Goal: Information Seeking & Learning: Learn about a topic

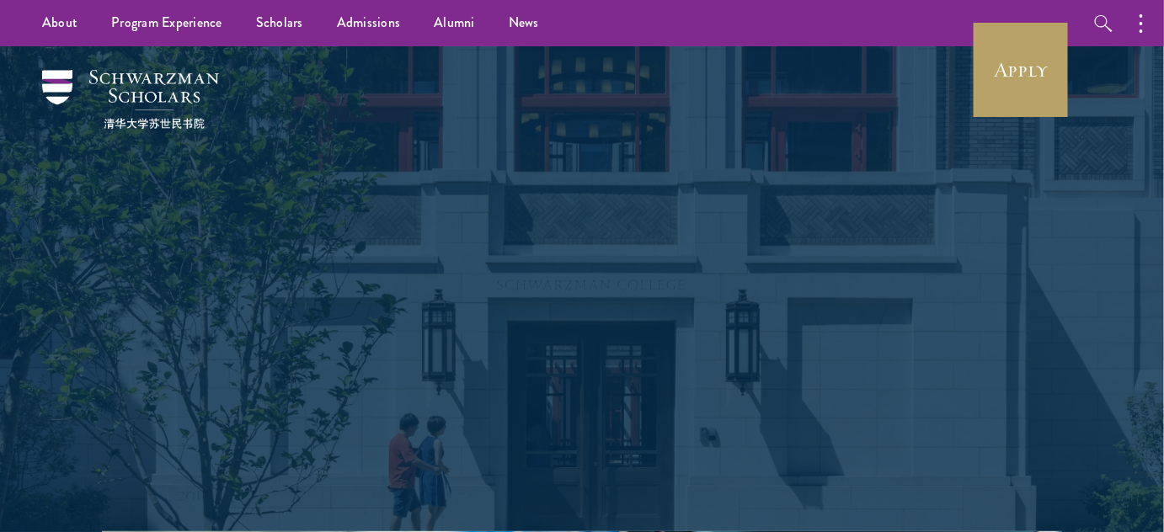
click at [824, 18] on div "About Overview Leadership Donors Program Experience Overview Curriculum Student…" at bounding box center [582, 23] width 1164 height 46
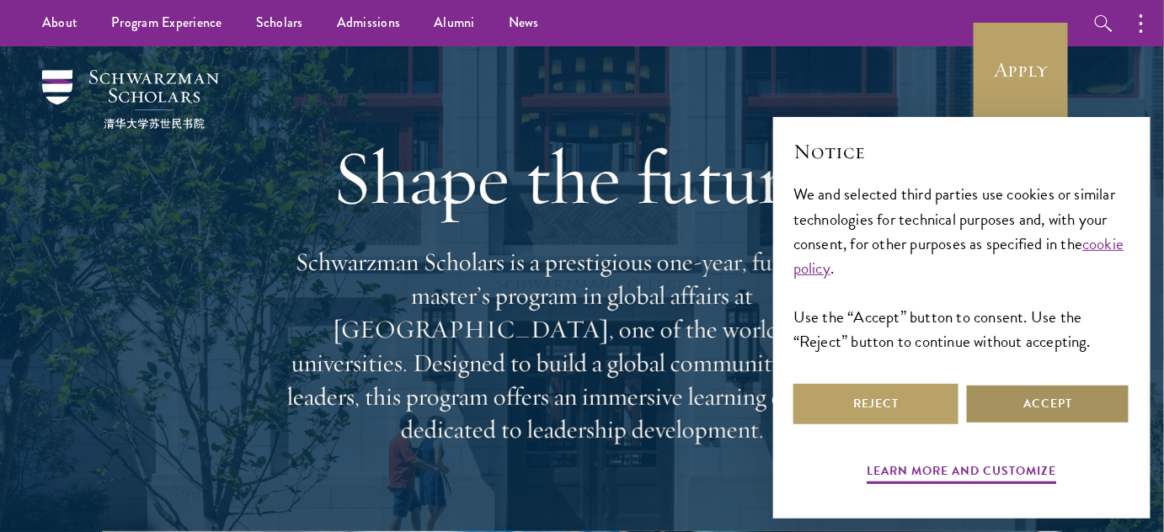
click at [1073, 414] on button "Accept" at bounding box center [1047, 404] width 165 height 40
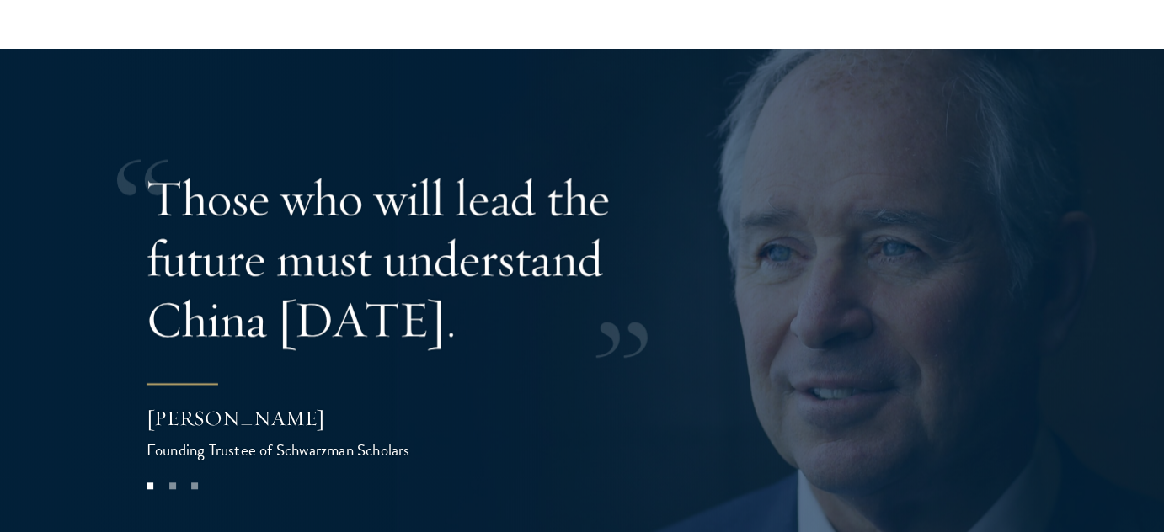
scroll to position [3299, 0]
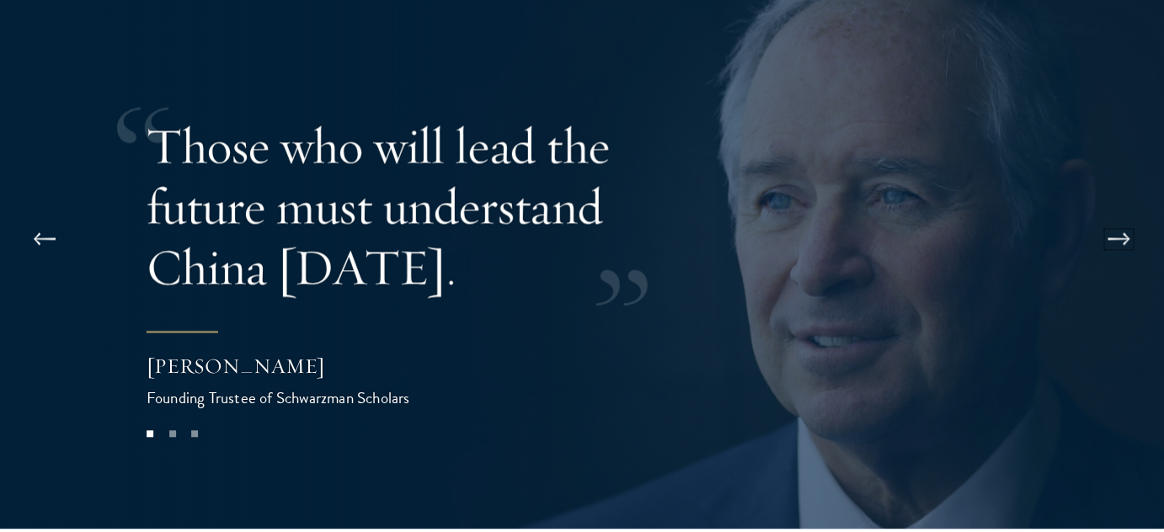
click at [1105, 216] on button at bounding box center [1119, 239] width 56 height 47
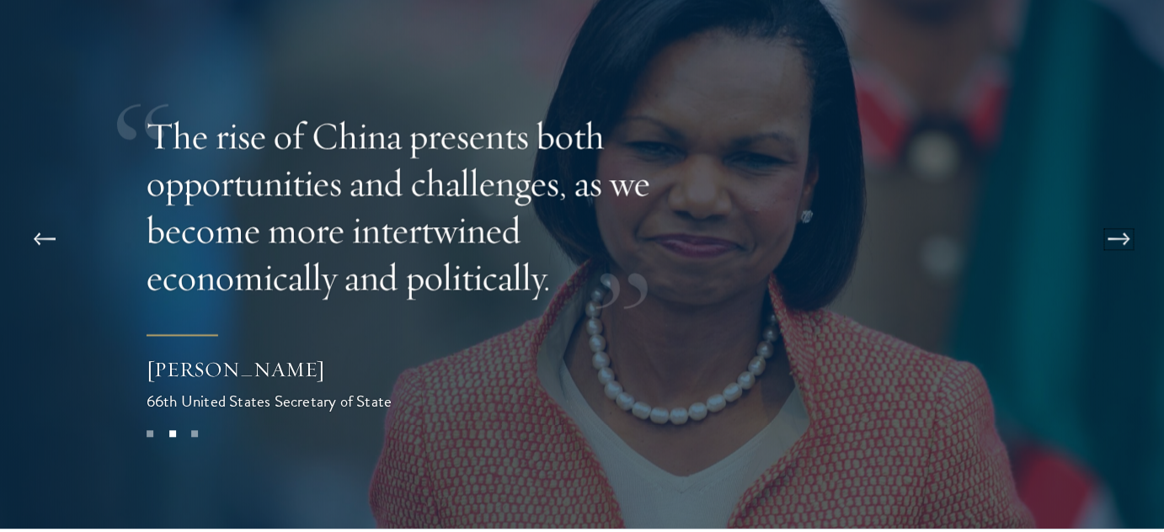
click at [1113, 216] on button at bounding box center [1119, 239] width 56 height 47
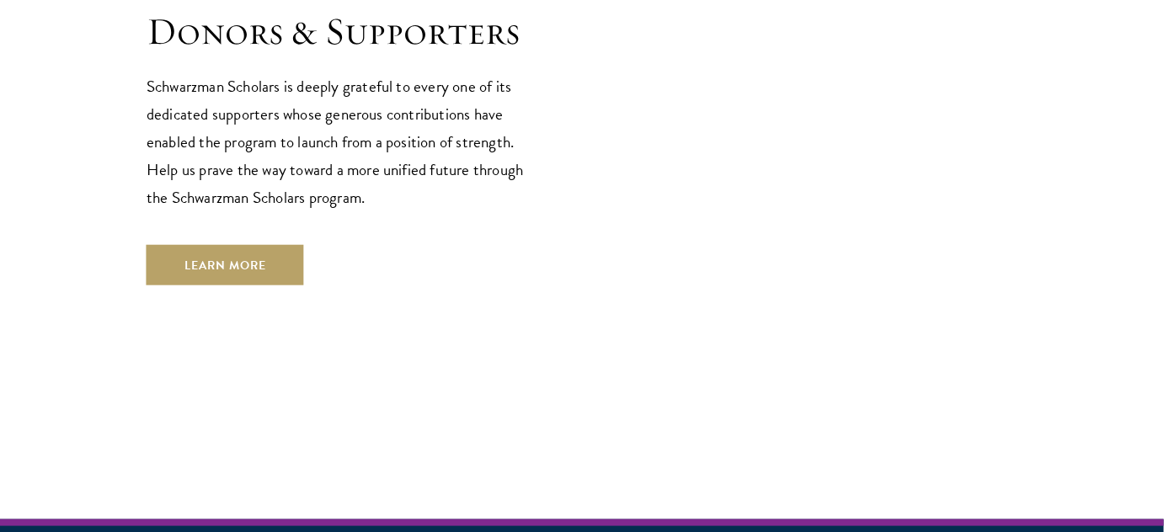
scroll to position [4677, 0]
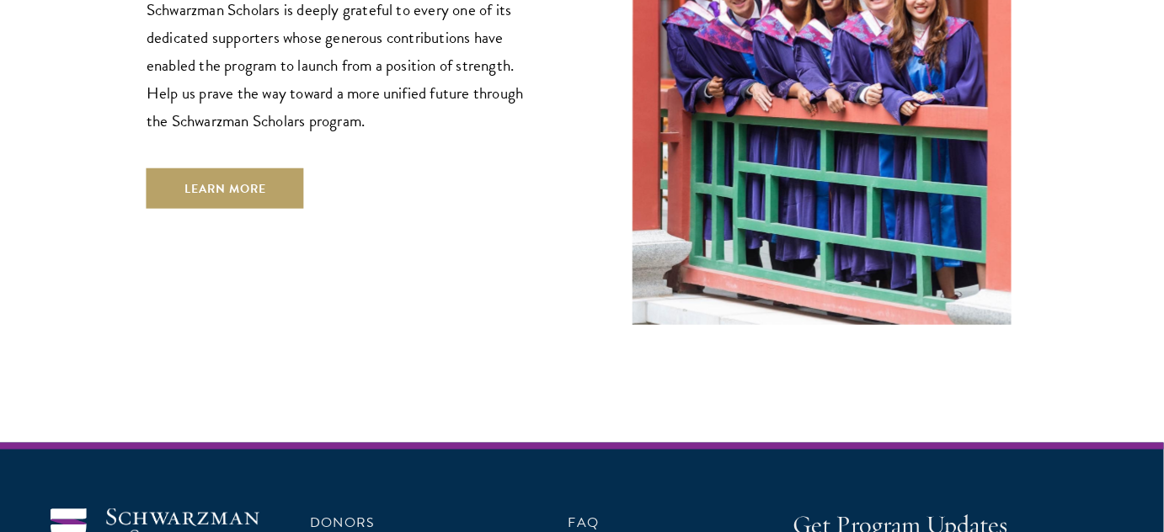
click at [243, 131] on div "Donors & Supporters Schwarzman Scholars is deeply grateful to every one of its …" at bounding box center [582, 71] width 871 height 510
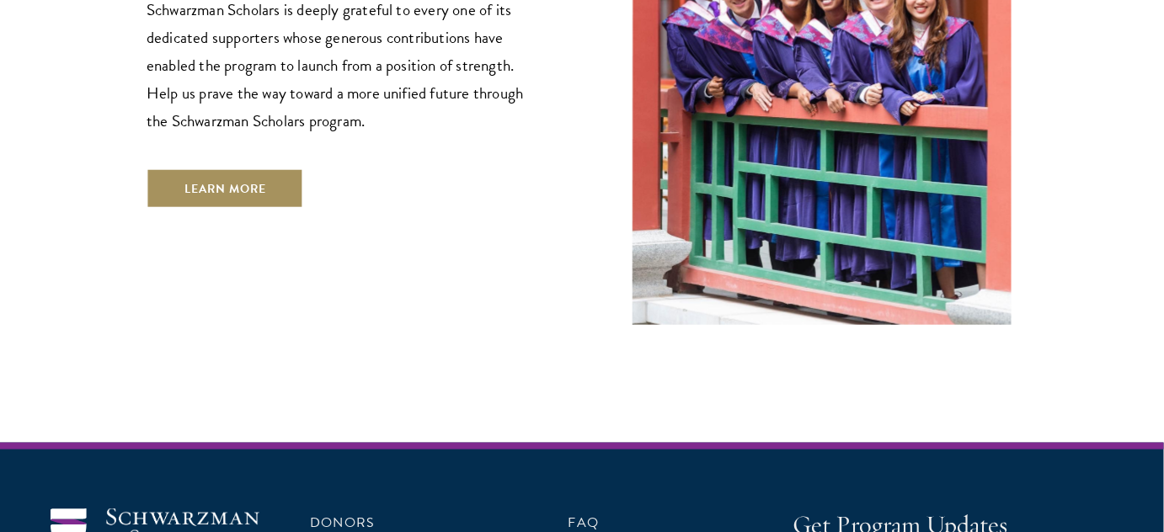
click at [240, 168] on link "Learn More" at bounding box center [225, 188] width 157 height 40
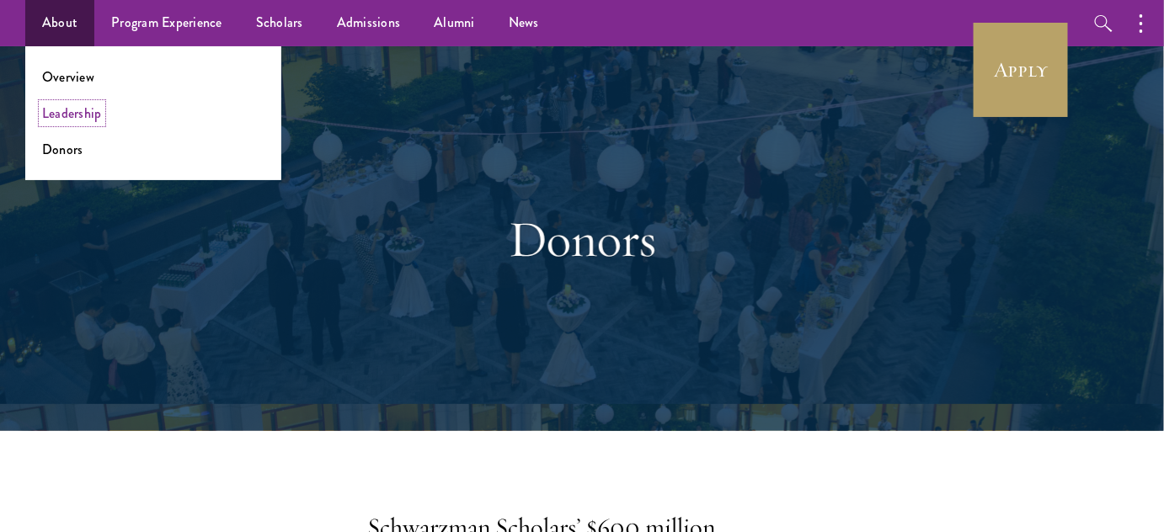
click at [58, 111] on link "Leadership" at bounding box center [72, 113] width 60 height 19
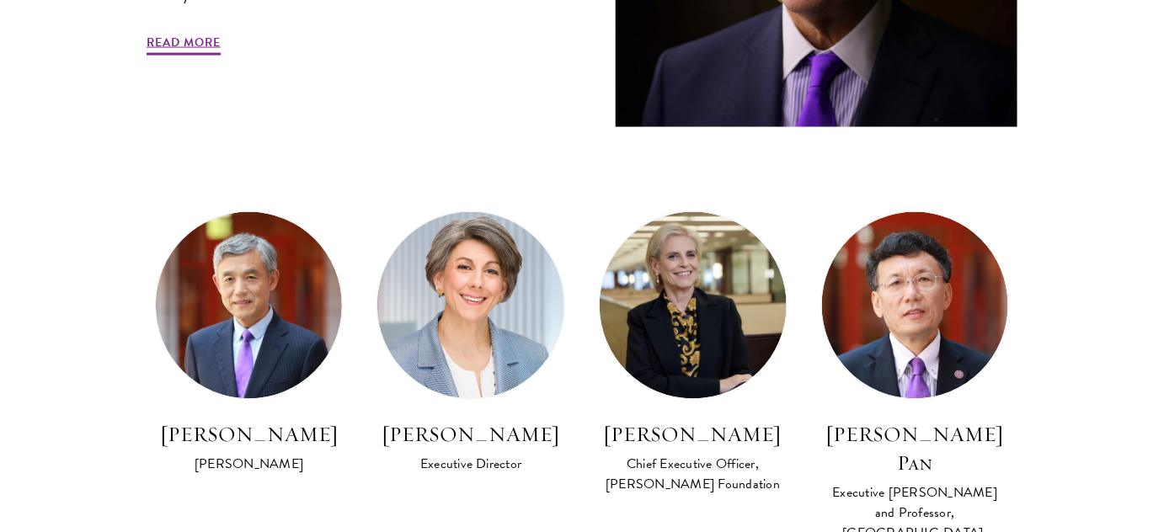
scroll to position [918, 0]
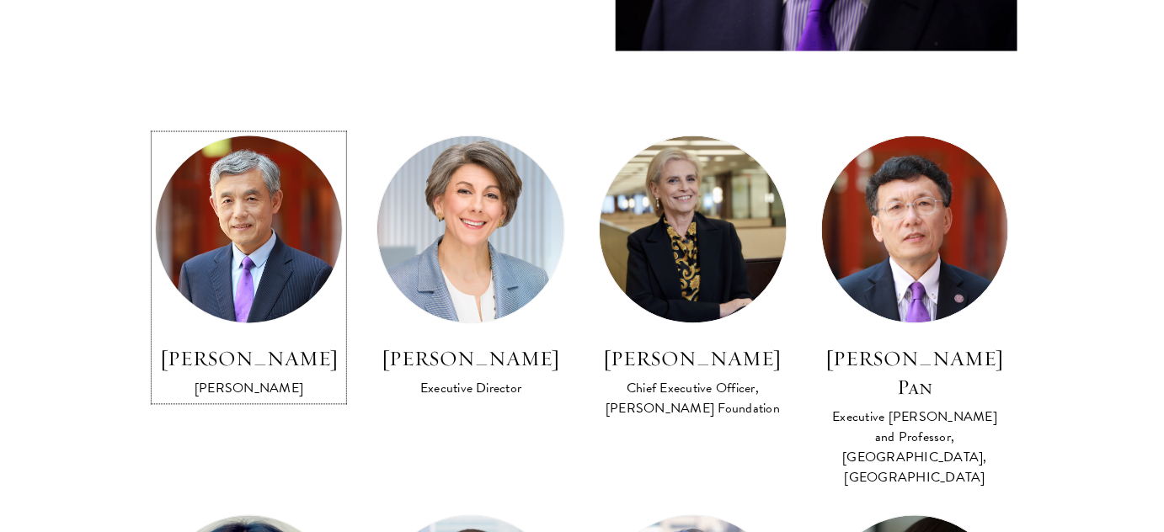
click at [239, 219] on img at bounding box center [249, 229] width 205 height 205
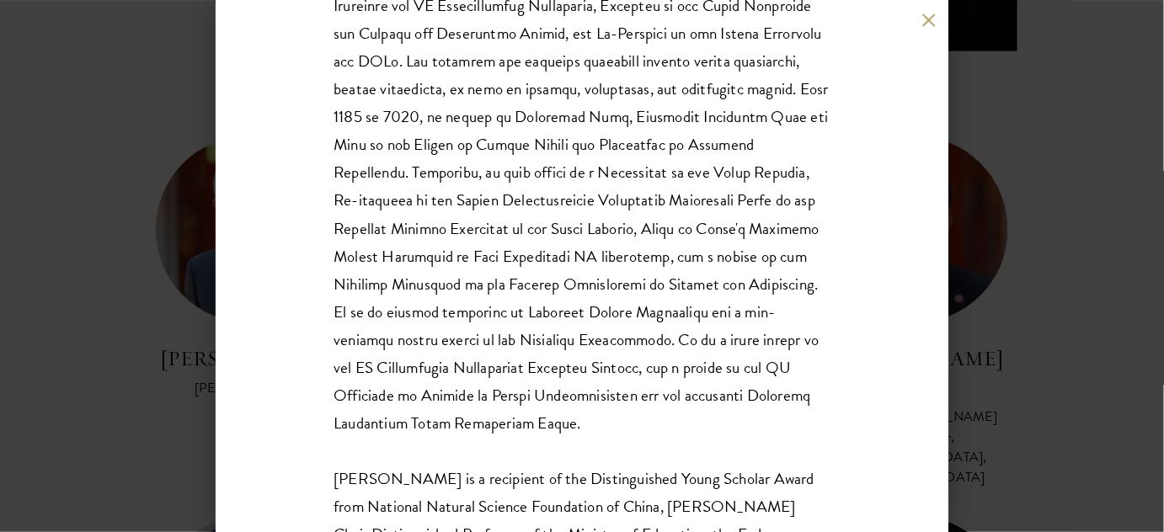
scroll to position [459, 0]
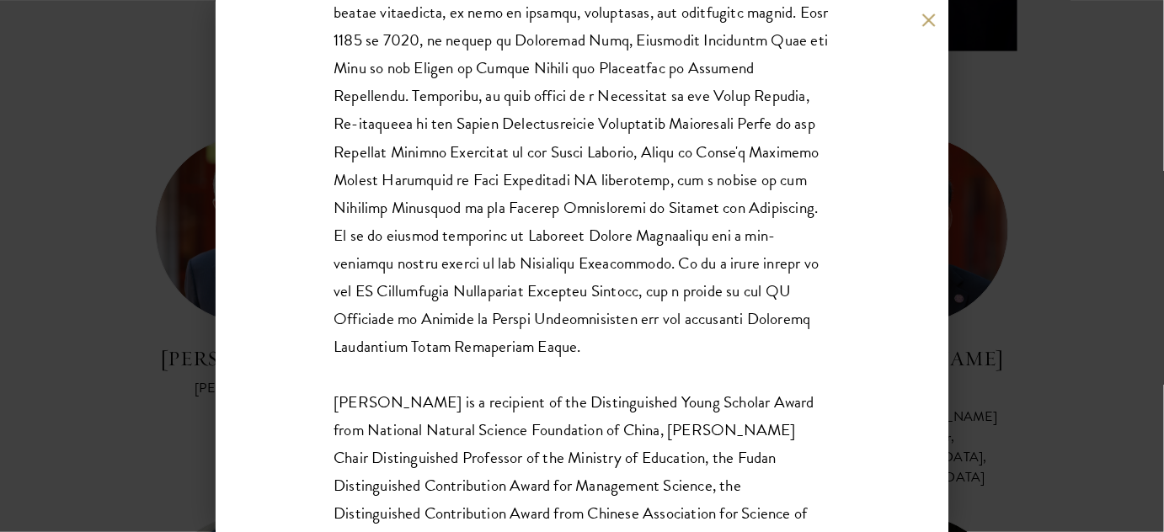
click at [1027, 236] on div "Lan Xue Dean Dr. Xue is a recipient of the Distinguished Young Scholar Award fr…" at bounding box center [582, 266] width 1164 height 532
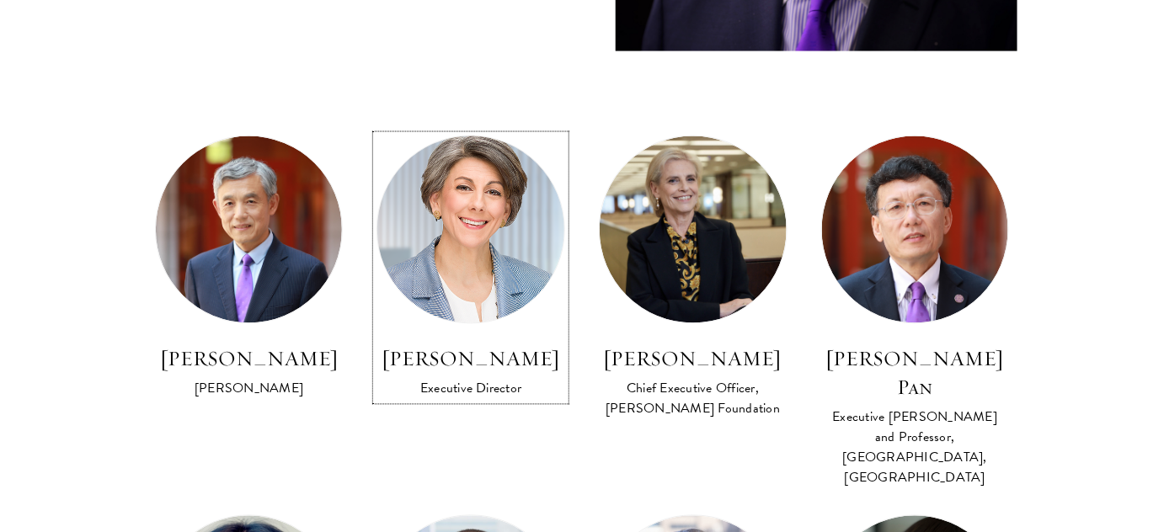
click at [453, 258] on img at bounding box center [470, 229] width 205 height 205
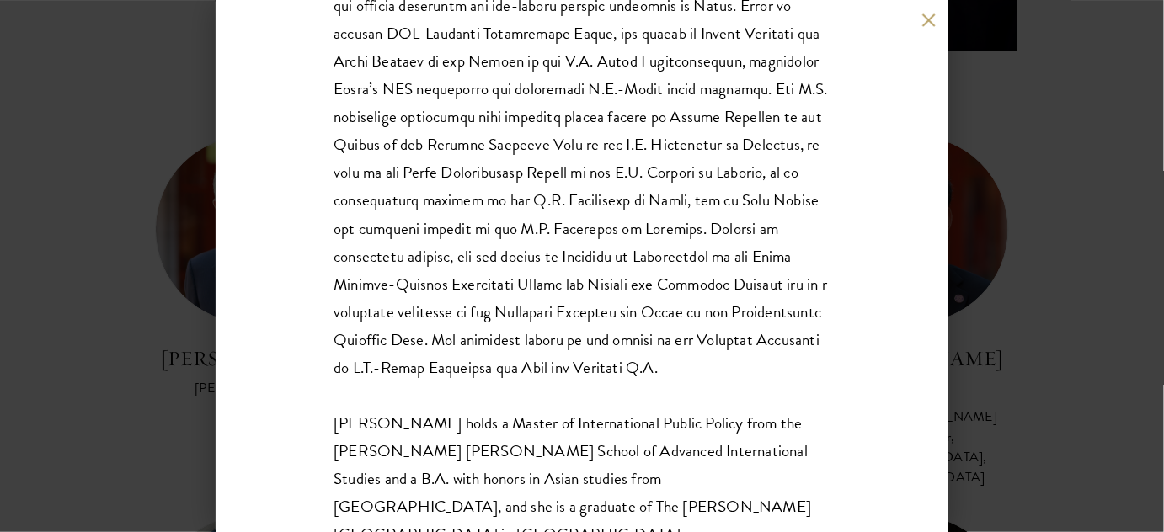
scroll to position [449, 0]
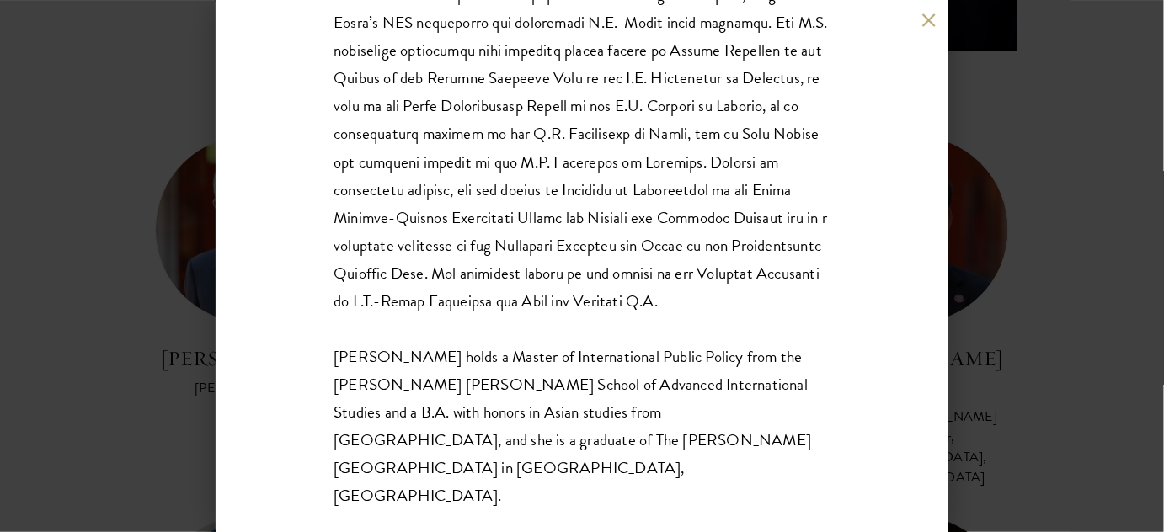
click at [1011, 221] on div "Amy Celico Executive Director Ms. Celico holds a Master of International Public…" at bounding box center [582, 266] width 1164 height 532
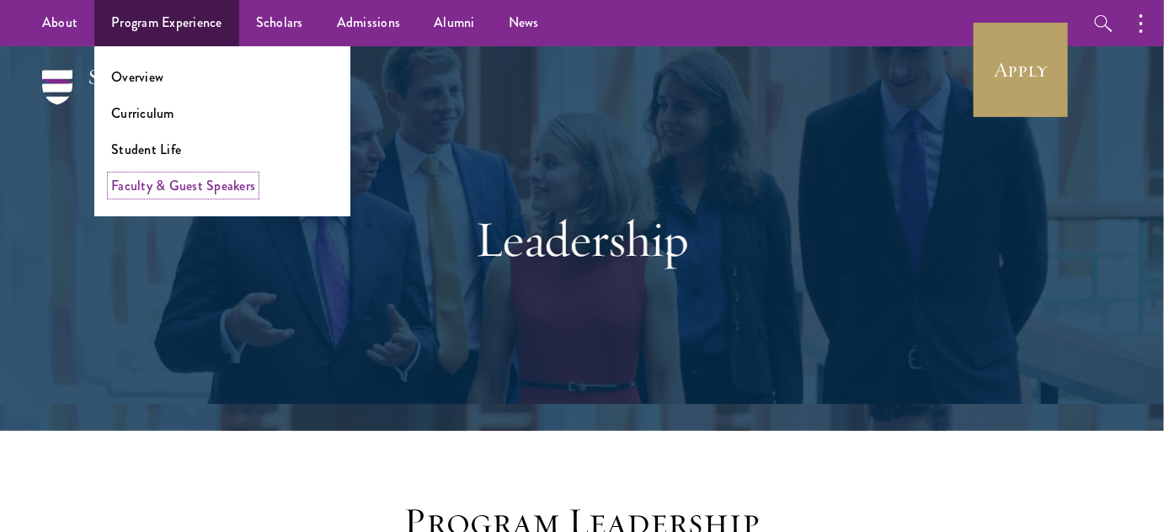
click at [166, 184] on link "Faculty & Guest Speakers" at bounding box center [183, 185] width 144 height 19
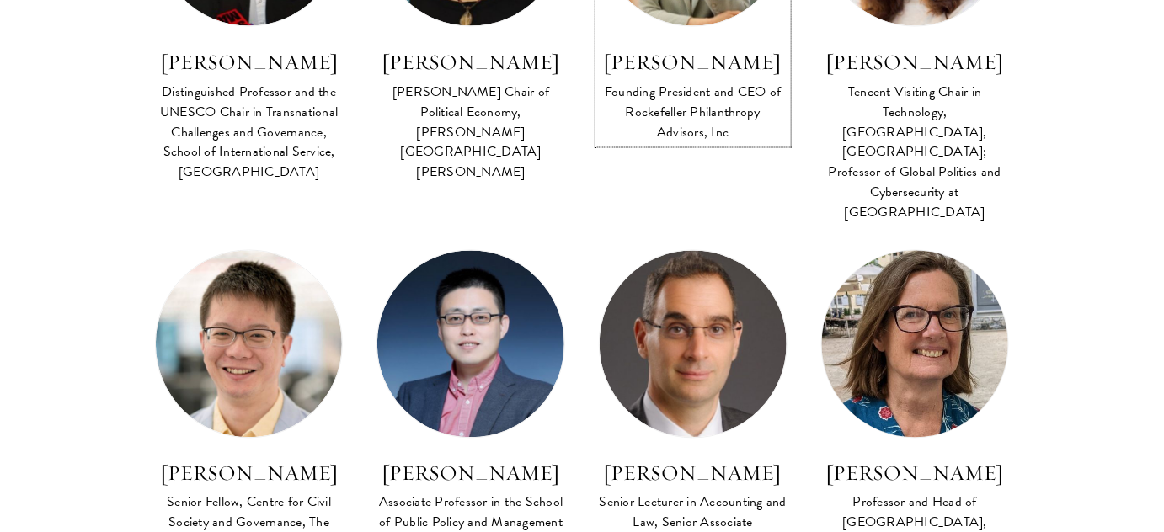
scroll to position [995, 0]
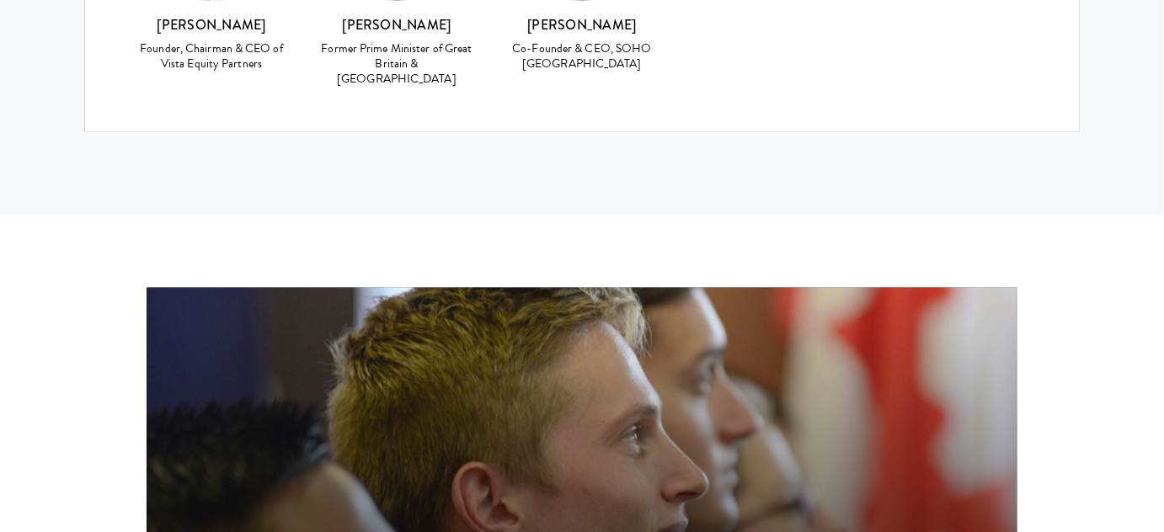
scroll to position [8721, 0]
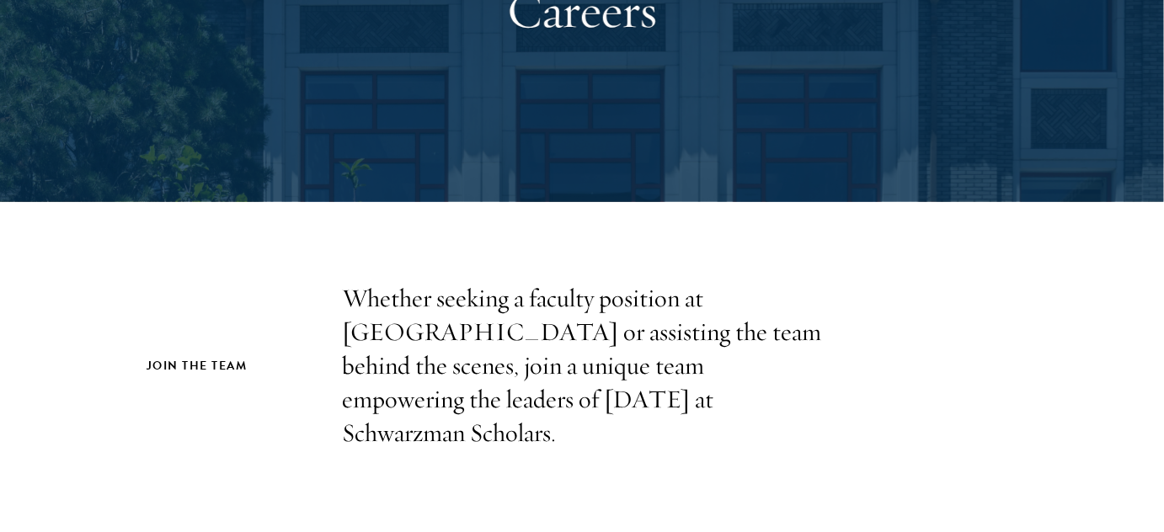
scroll to position [306, 0]
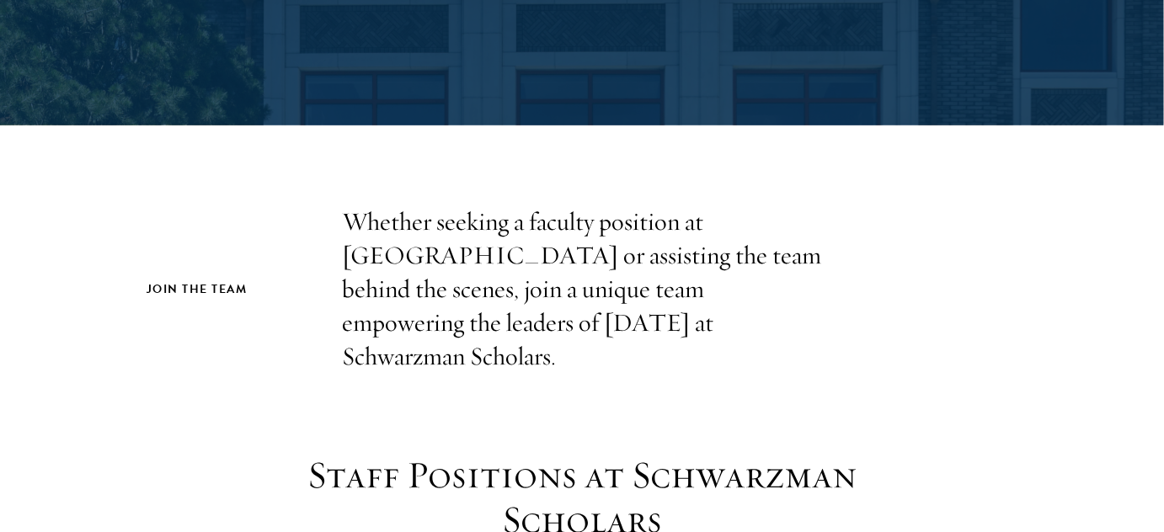
drag, startPoint x: 464, startPoint y: 275, endPoint x: 802, endPoint y: 330, distance: 342.1
click at [802, 330] on p "Whether seeking a faculty position at Schwarzman College or assisting the team …" at bounding box center [582, 289] width 480 height 168
click at [735, 327] on p "Whether seeking a faculty position at Schwarzman College or assisting the team …" at bounding box center [582, 289] width 480 height 168
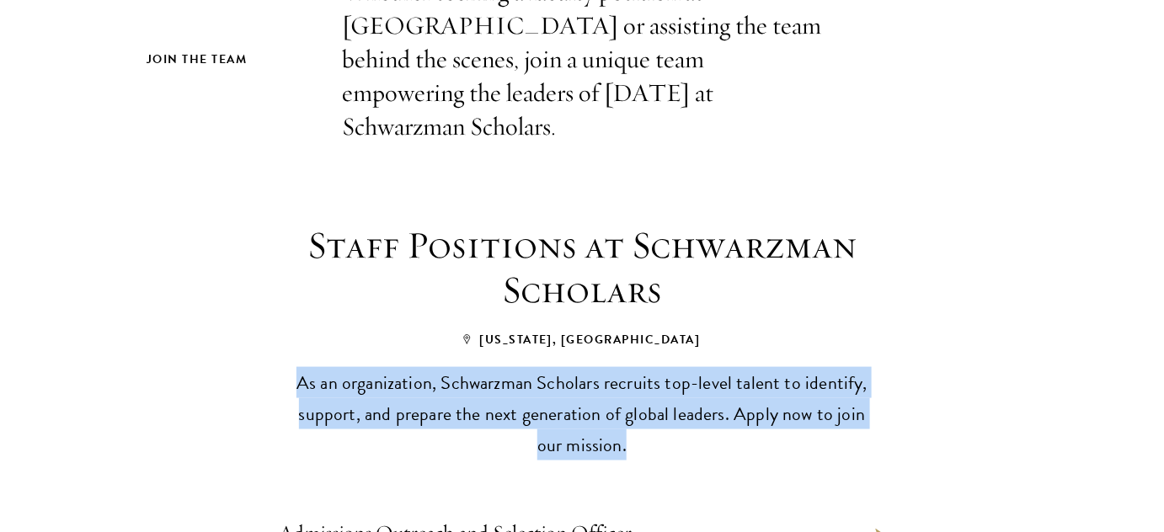
drag, startPoint x: 298, startPoint y: 349, endPoint x: 678, endPoint y: 410, distance: 384.6
click at [678, 410] on p "As an organization, Schwarzman Scholars recruits top-level talent to identify, …" at bounding box center [581, 413] width 581 height 93
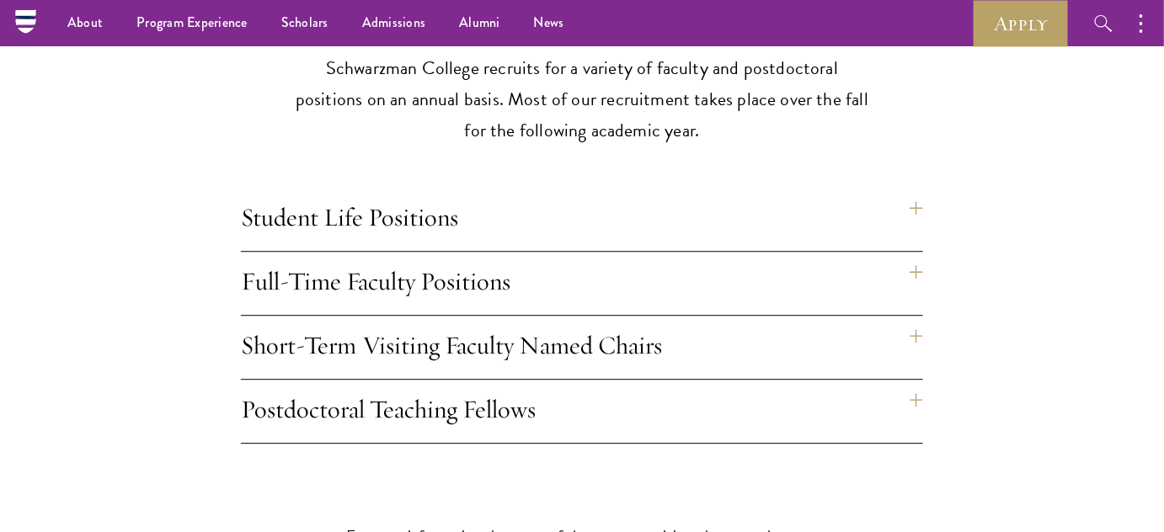
scroll to position [1225, 0]
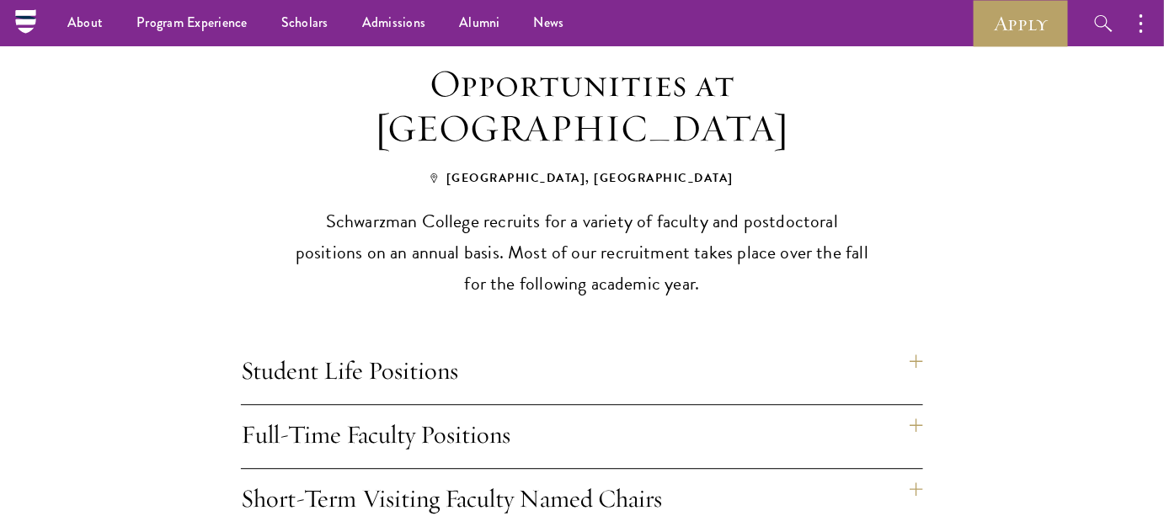
click at [918, 341] on h4 "Student Life Positions" at bounding box center [582, 372] width 682 height 63
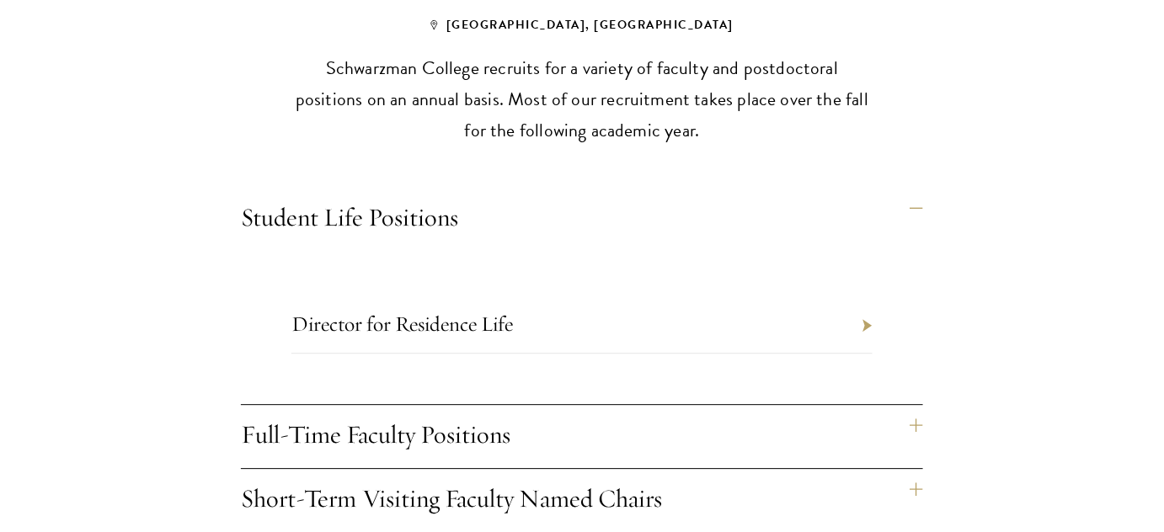
scroll to position [1454, 0]
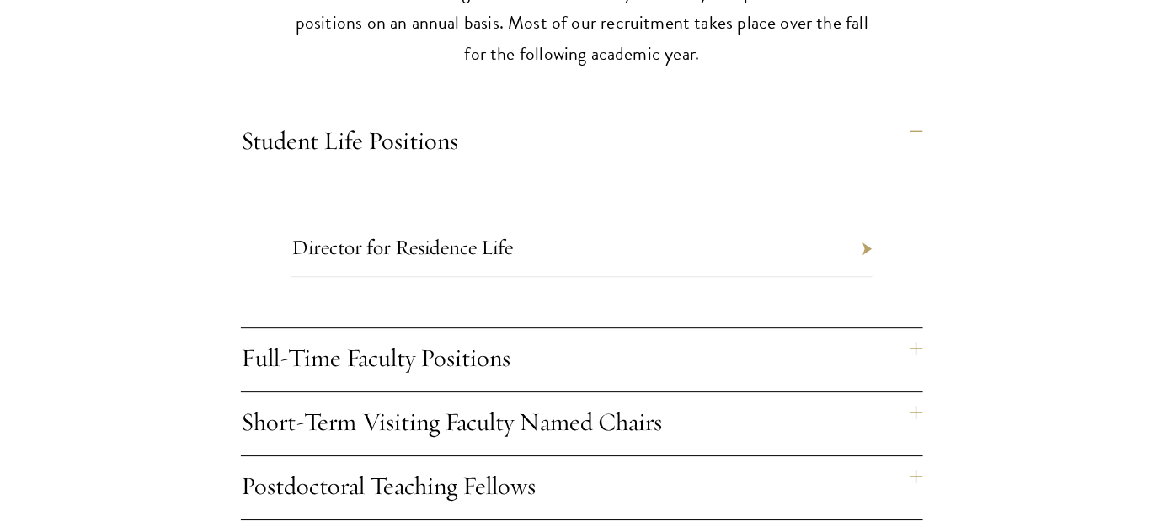
click at [892, 328] on h4 "Full-Time Faculty Positions" at bounding box center [582, 359] width 682 height 63
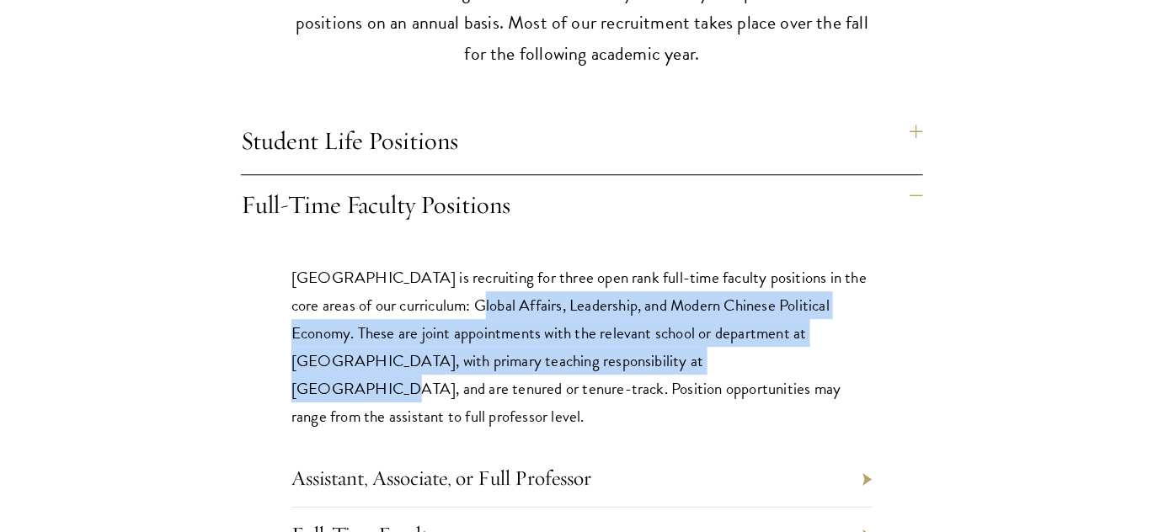
drag, startPoint x: 445, startPoint y: 269, endPoint x: 694, endPoint y: 332, distance: 257.0
click at [689, 329] on p "Schwarzman College is recruiting for three open rank full-time faculty position…" at bounding box center [581, 347] width 581 height 167
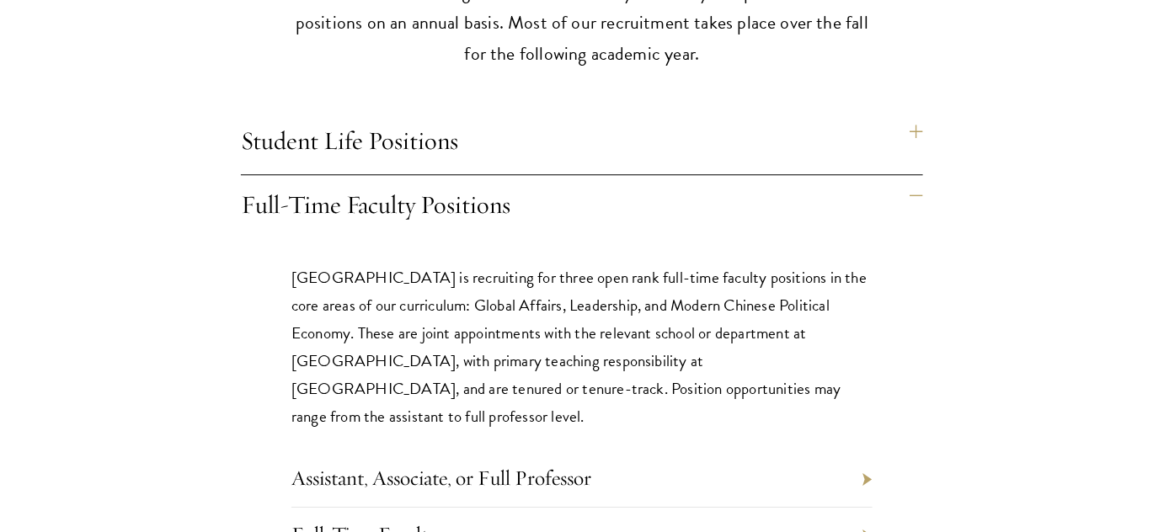
click at [750, 349] on p "Schwarzman College is recruiting for three open rank full-time faculty position…" at bounding box center [581, 347] width 581 height 167
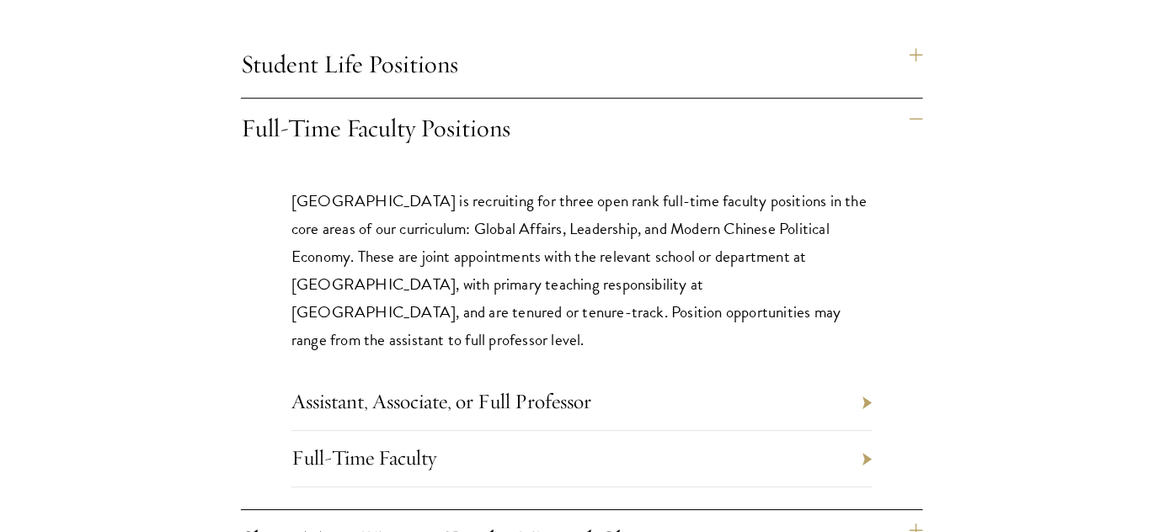
scroll to position [1608, 0]
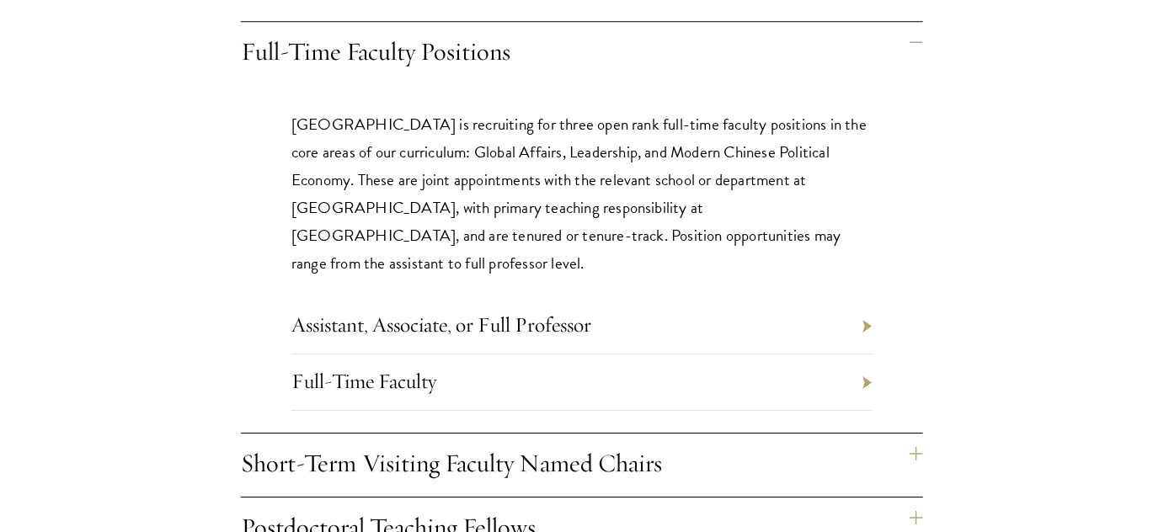
click at [685, 434] on h4 "Short-Term Visiting Faculty Named Chairs" at bounding box center [582, 465] width 682 height 63
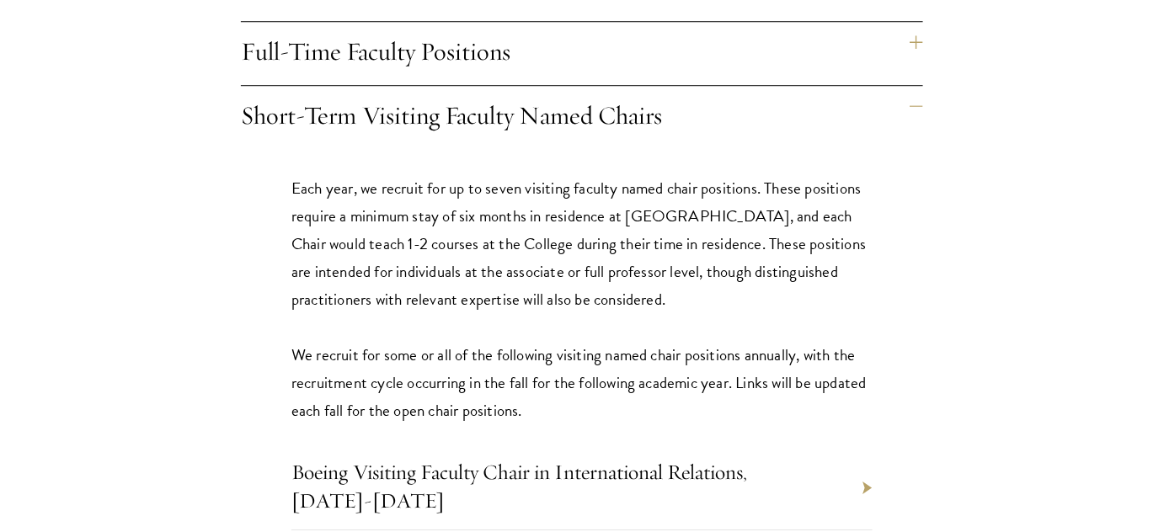
click at [523, 174] on p "Each year, we recruit for up to seven visiting faculty named chair positions. T…" at bounding box center [581, 299] width 581 height 250
drag, startPoint x: 596, startPoint y: 344, endPoint x: 617, endPoint y: 376, distance: 39.0
click at [617, 376] on p "Each year, we recruit for up to seven visiting faculty named chair positions. T…" at bounding box center [581, 299] width 581 height 250
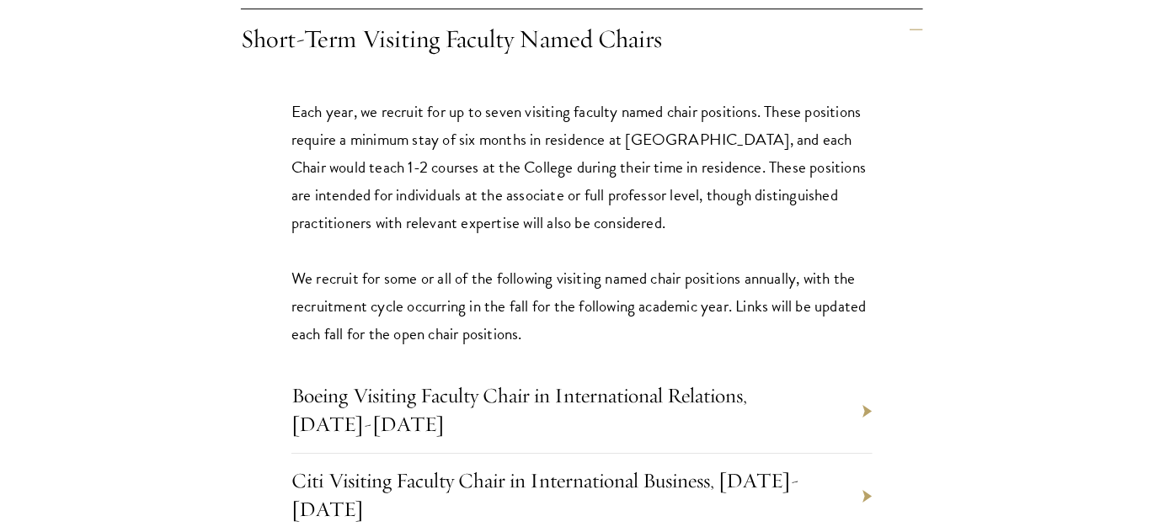
scroll to position [1760, 0]
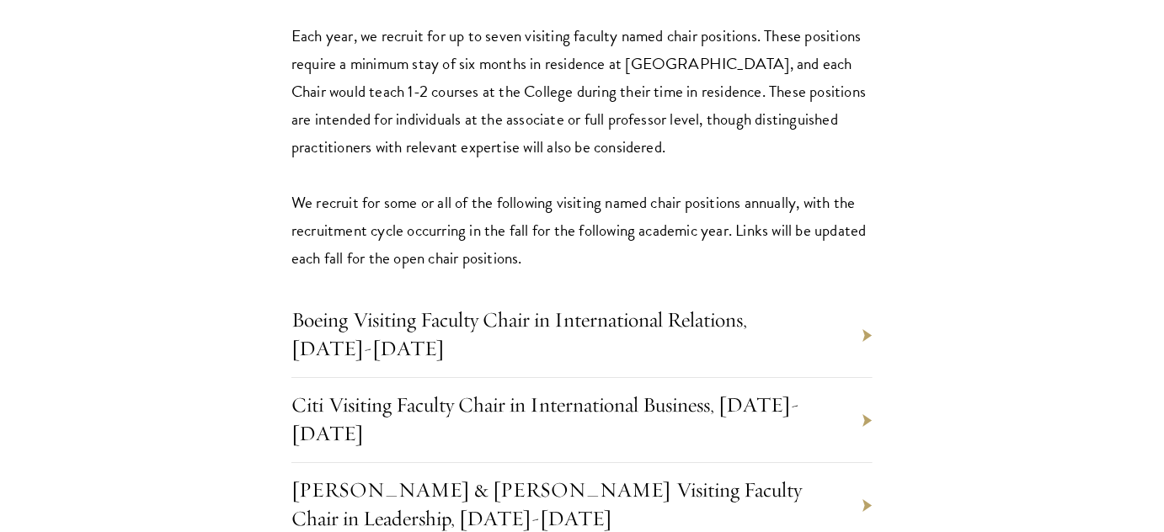
click at [868, 304] on li "Boeing Visiting Faculty Chair in International Relations, 2025-2026" at bounding box center [581, 335] width 581 height 85
click at [862, 296] on li "Boeing Visiting Faculty Chair in International Relations, [DATE]-[DATE]" at bounding box center [581, 335] width 581 height 85
click at [747, 307] on link "Boeing Visiting Faculty Chair in International Relations, [DATE]-[DATE]" at bounding box center [519, 334] width 456 height 55
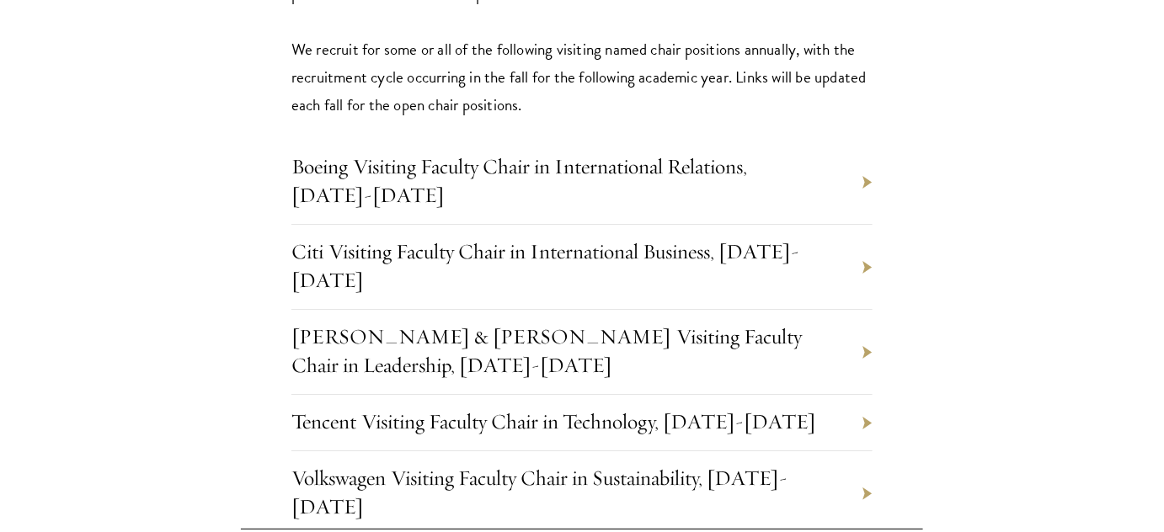
scroll to position [2067, 0]
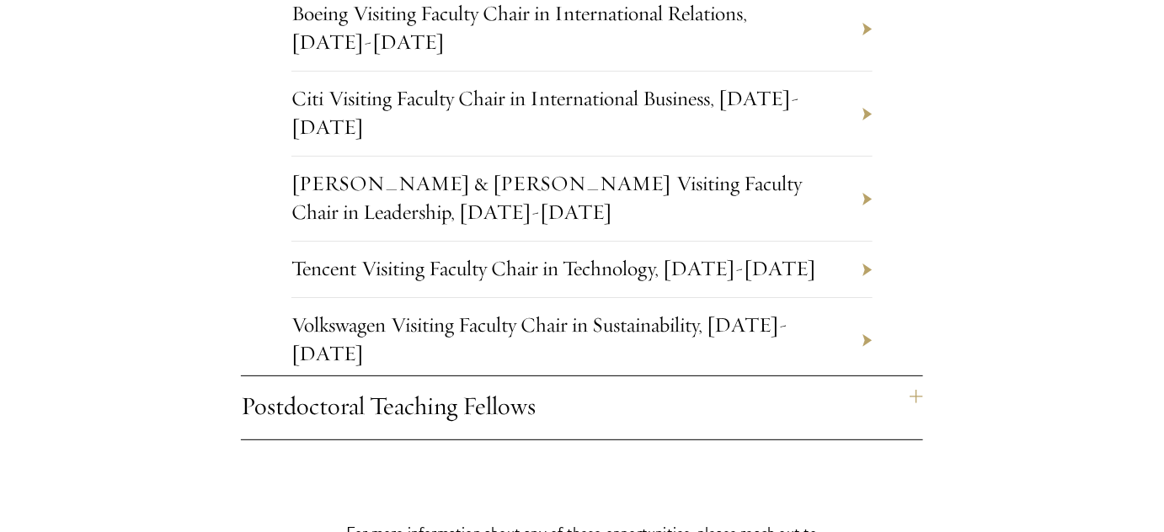
click at [497, 376] on h4 "Postdoctoral Teaching Fellows" at bounding box center [582, 407] width 682 height 63
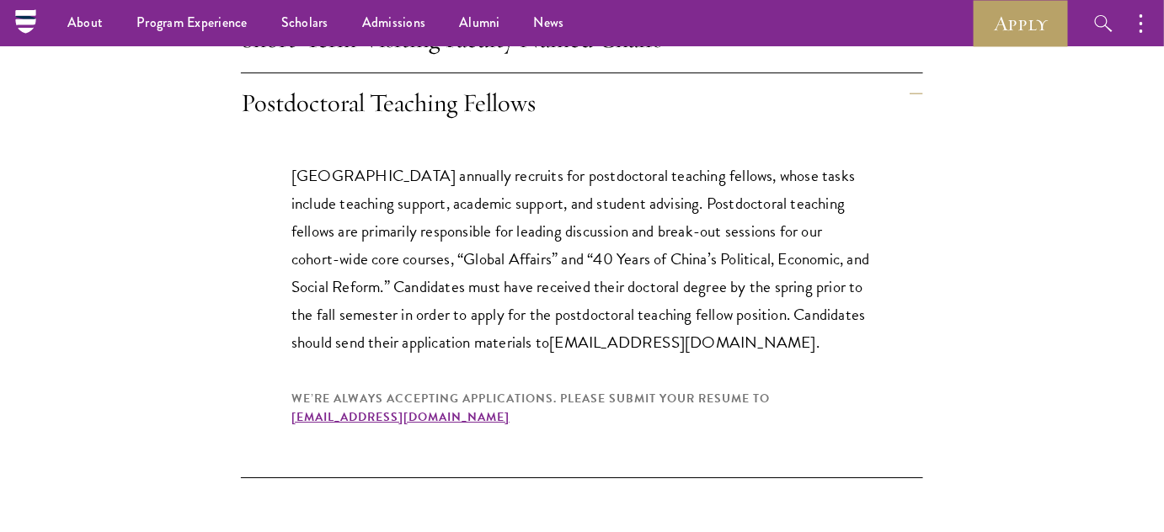
scroll to position [1608, 0]
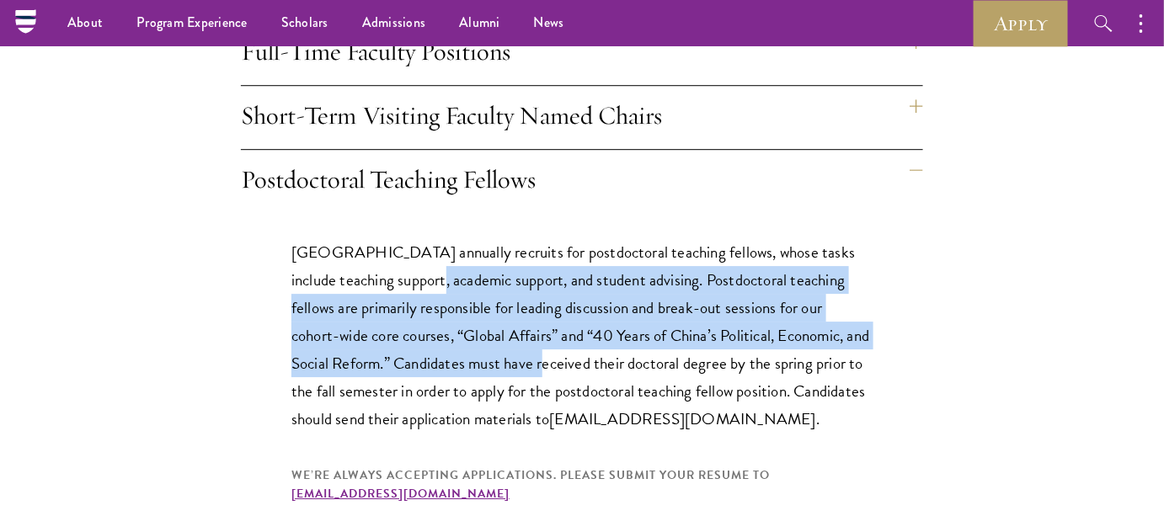
drag, startPoint x: 442, startPoint y: 248, endPoint x: 566, endPoint y: 321, distance: 143.4
click at [566, 321] on p "Schwarzman College annually recruits for postdoctoral teaching fellows, whose t…" at bounding box center [581, 335] width 581 height 195
click at [826, 238] on p "Schwarzman College annually recruits for postdoctoral teaching fellows, whose t…" at bounding box center [581, 335] width 581 height 195
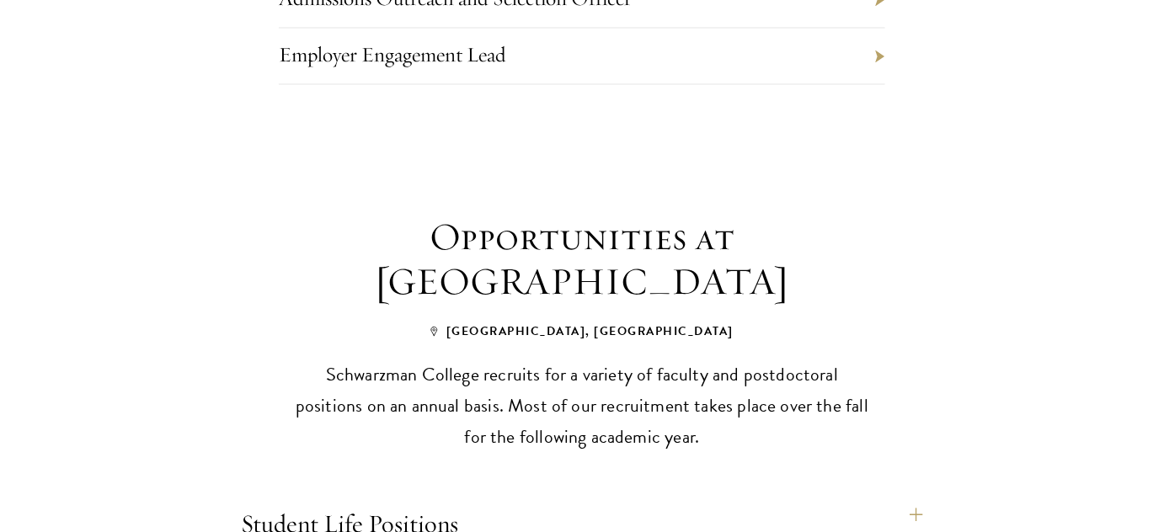
scroll to position [1148, 0]
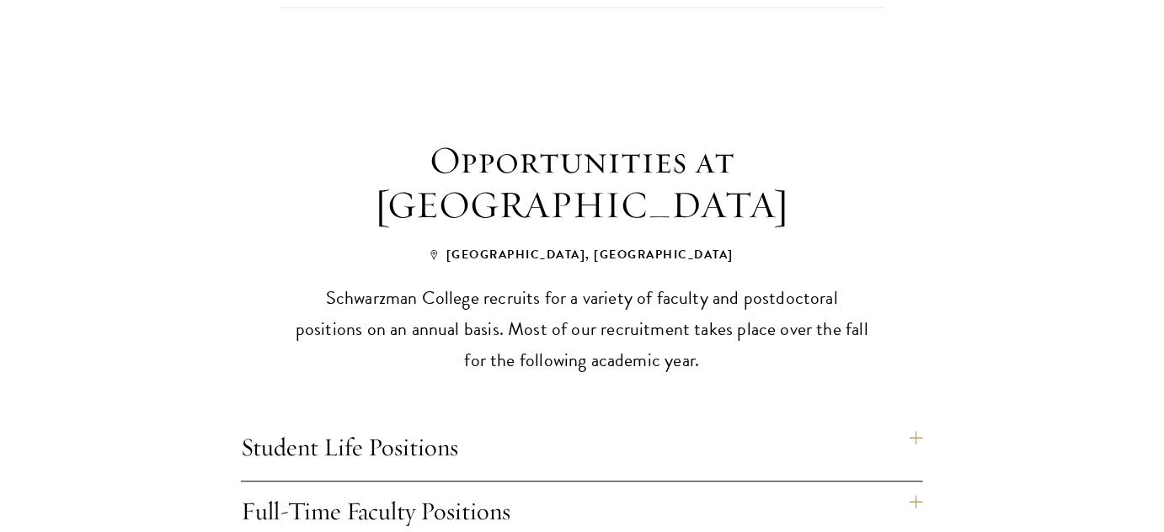
click at [440, 418] on h4 "Student Life Positions" at bounding box center [582, 449] width 682 height 63
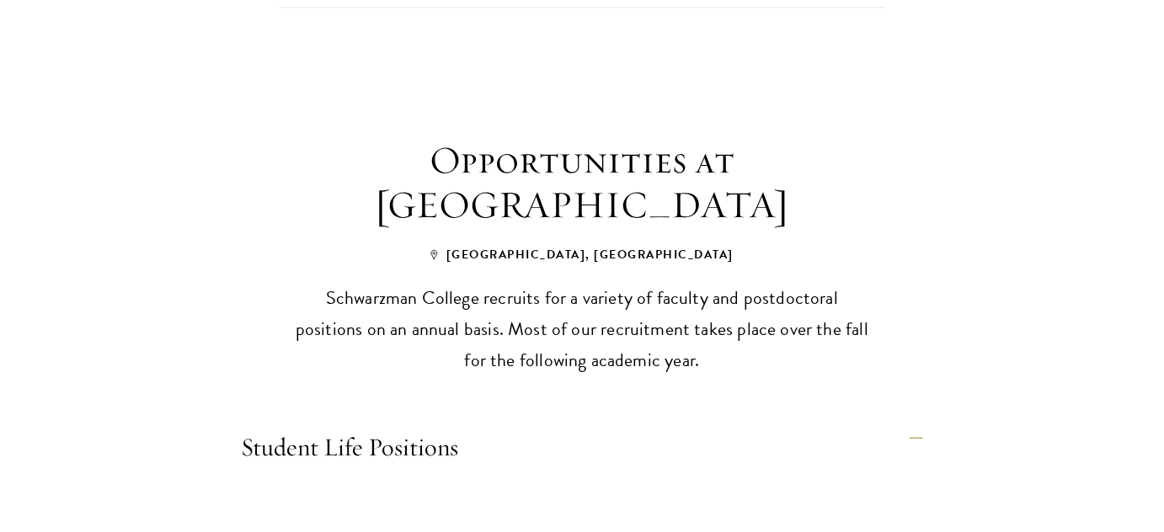
scroll to position [1378, 0]
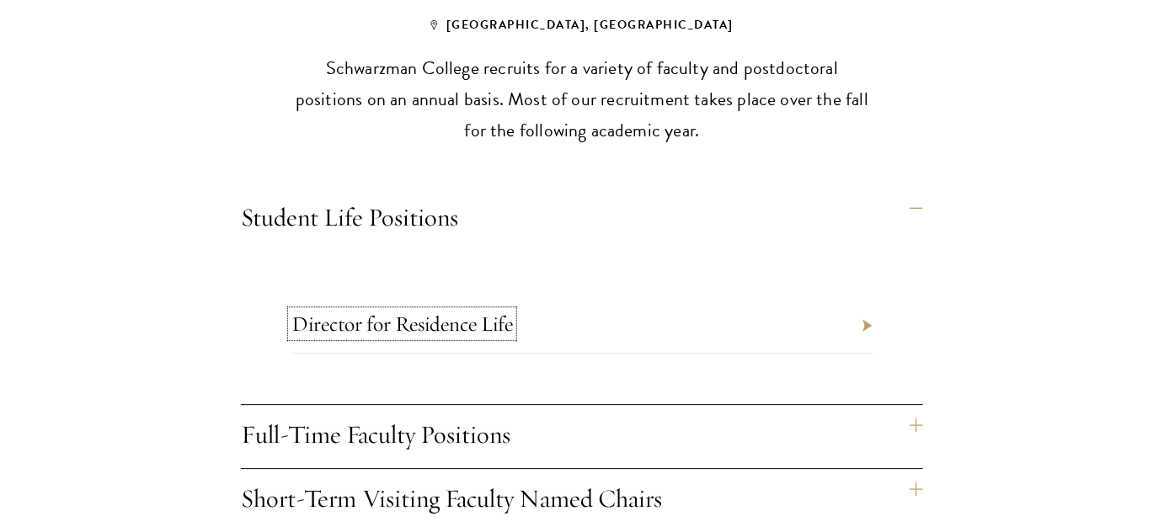
click at [409, 311] on link "Director for Residence Life" at bounding box center [401, 324] width 221 height 26
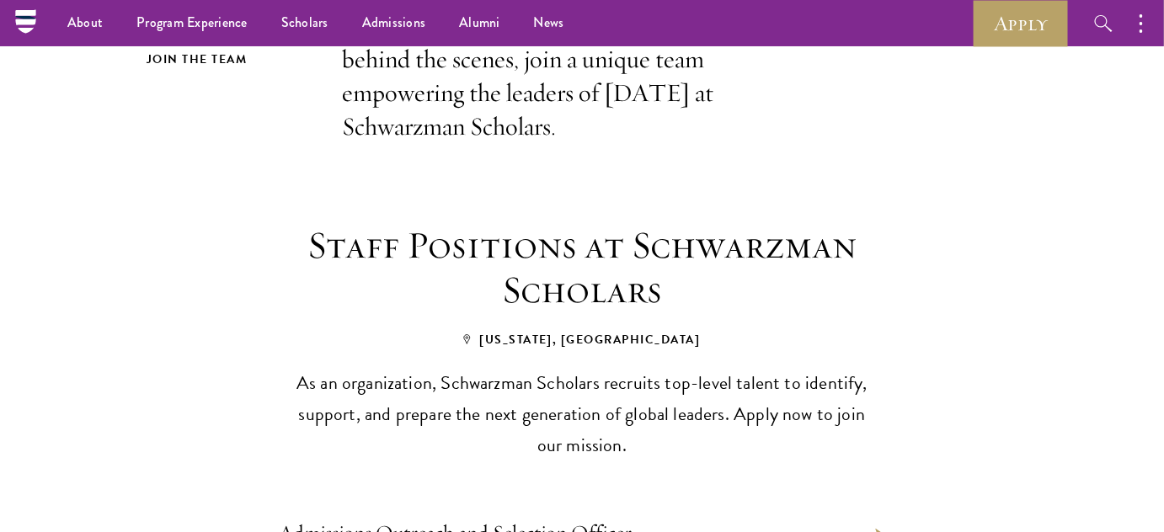
scroll to position [689, 0]
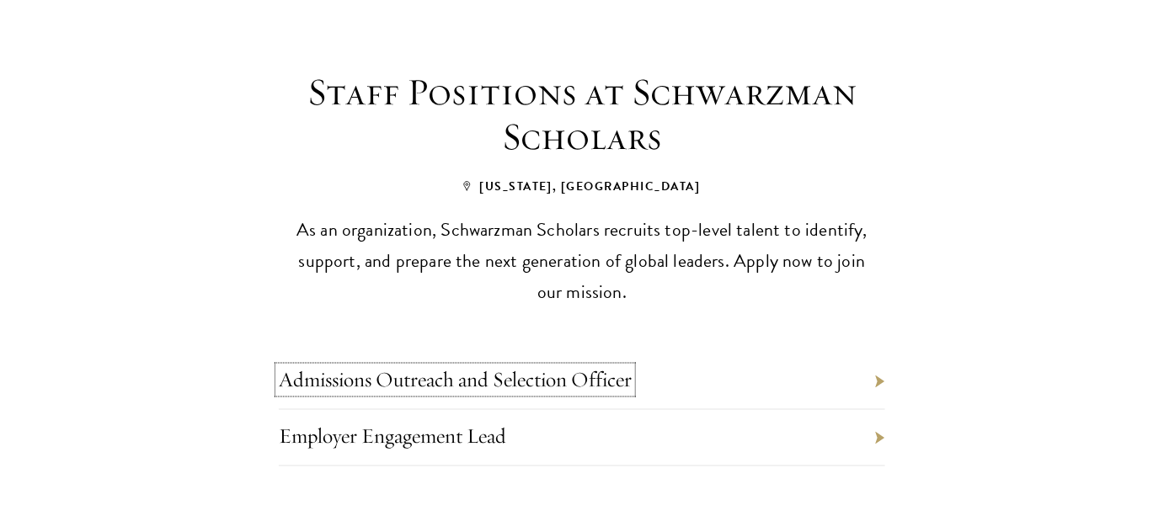
click at [568, 367] on link "Admissions Outreach and Selection Officer" at bounding box center [455, 380] width 353 height 26
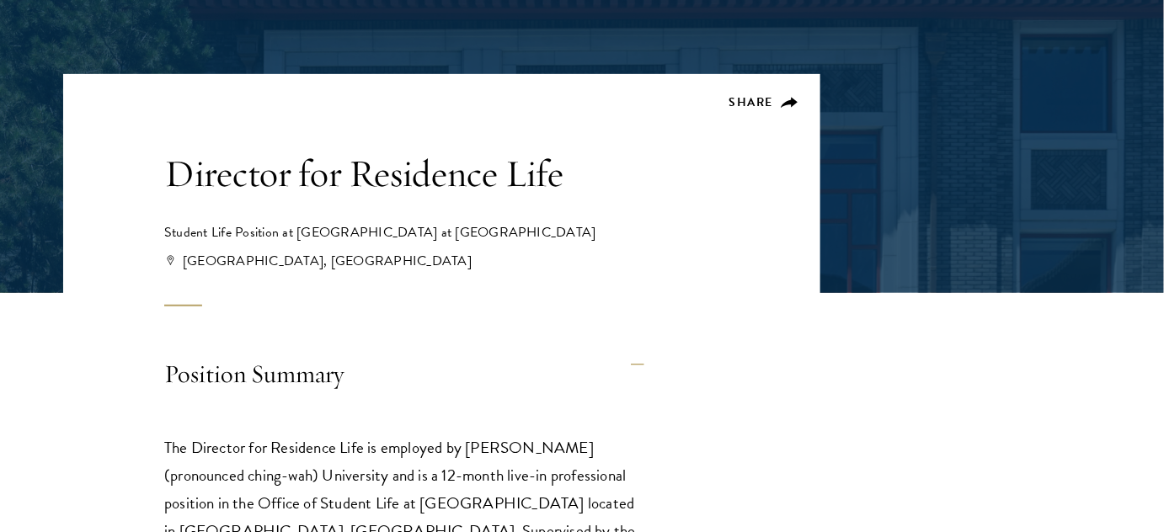
scroll to position [306, 0]
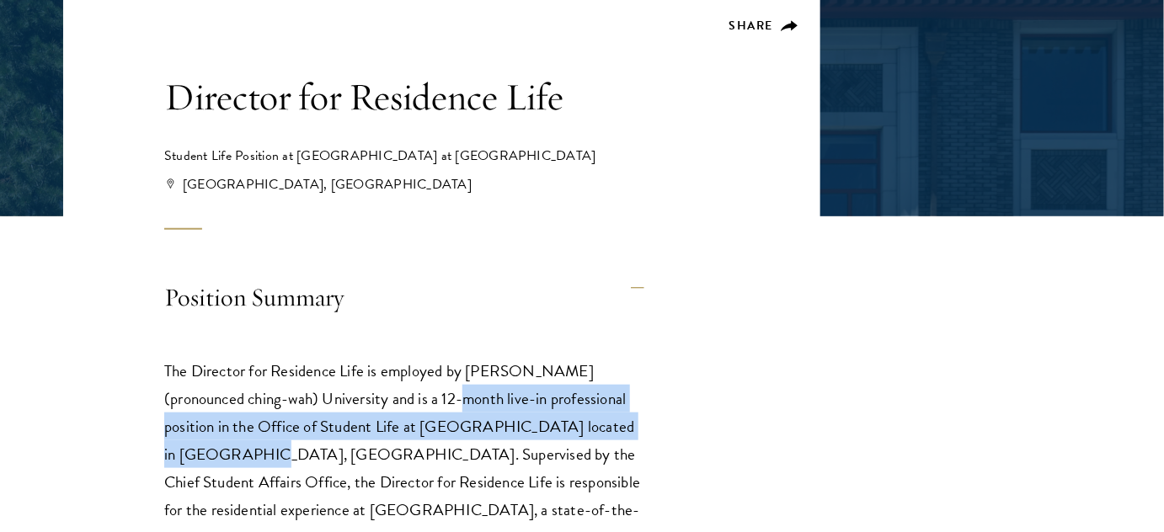
drag, startPoint x: 419, startPoint y: 399, endPoint x: 635, endPoint y: 428, distance: 218.3
click at [635, 428] on p "The Director for Residence Life is employed by Tsinghua (pronounced ching-wah) …" at bounding box center [404, 468] width 480 height 222
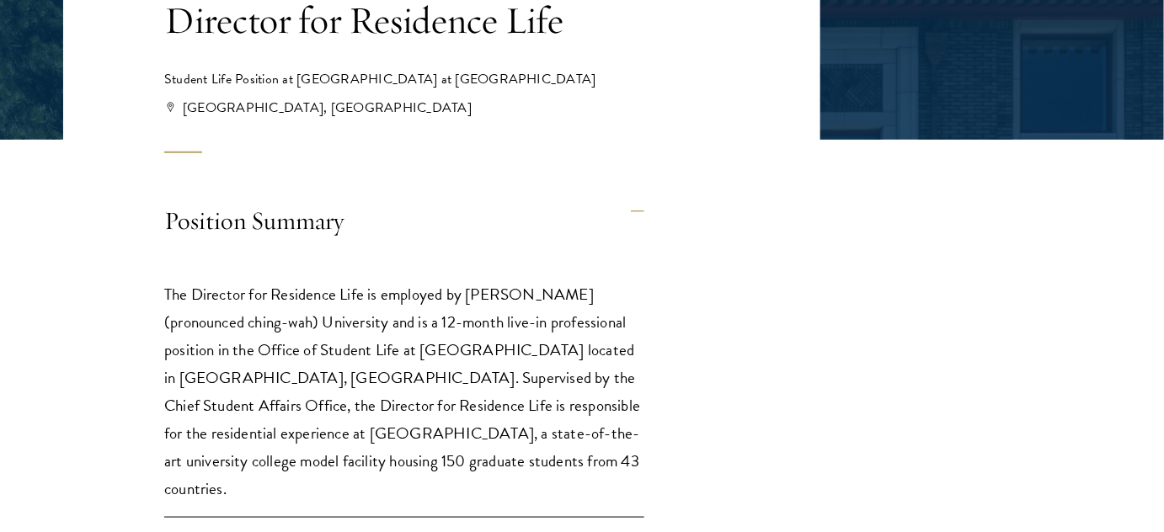
click at [467, 374] on p "The Director for Residence Life is employed by Tsinghua (pronounced ching-wah) …" at bounding box center [404, 391] width 480 height 222
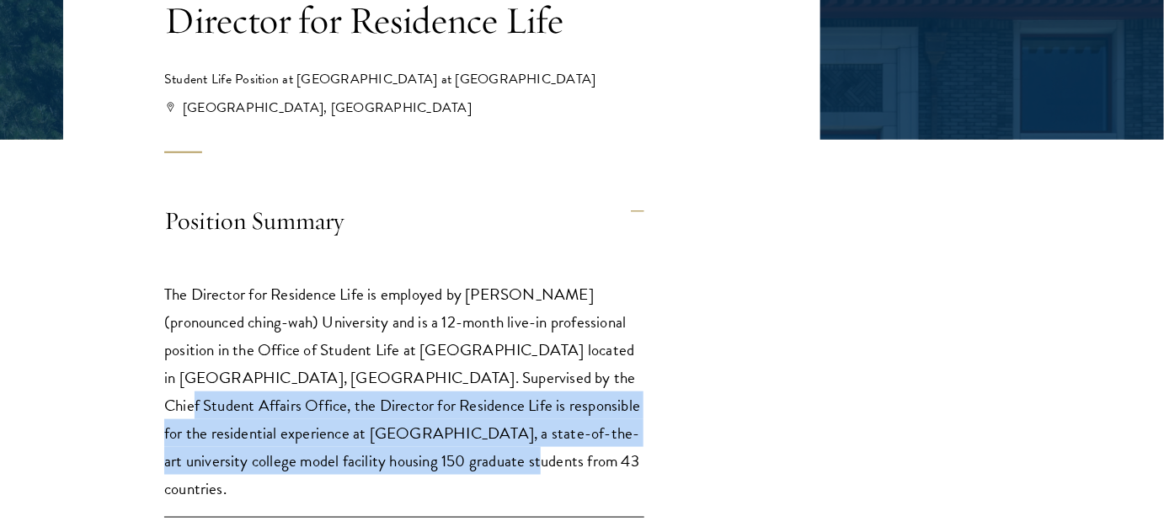
drag, startPoint x: 472, startPoint y: 378, endPoint x: 462, endPoint y: 457, distance: 79.7
click at [462, 457] on p "The Director for Residence Life is employed by Tsinghua (pronounced ching-wah) …" at bounding box center [404, 391] width 480 height 222
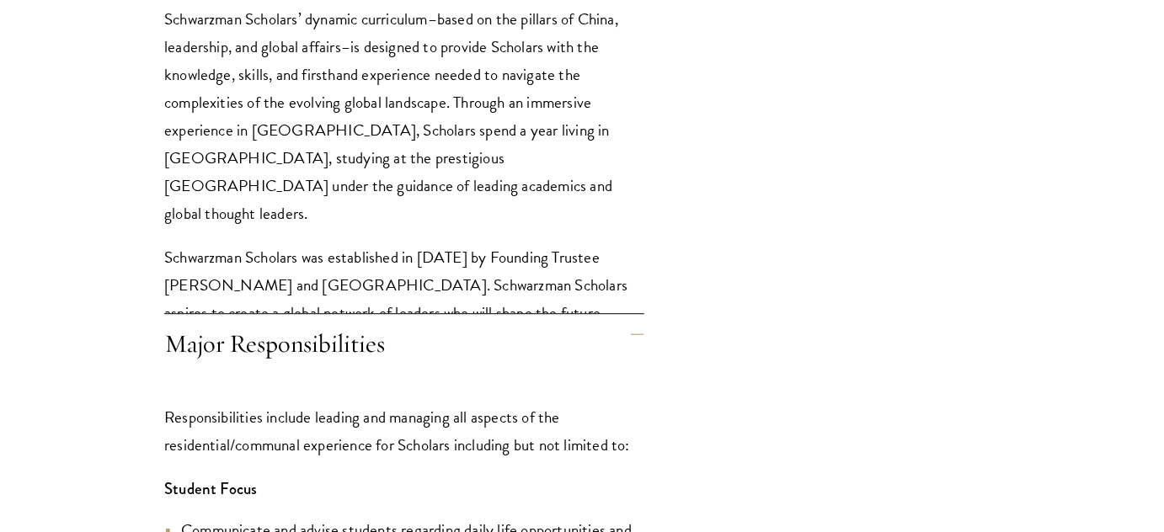
scroll to position [1454, 0]
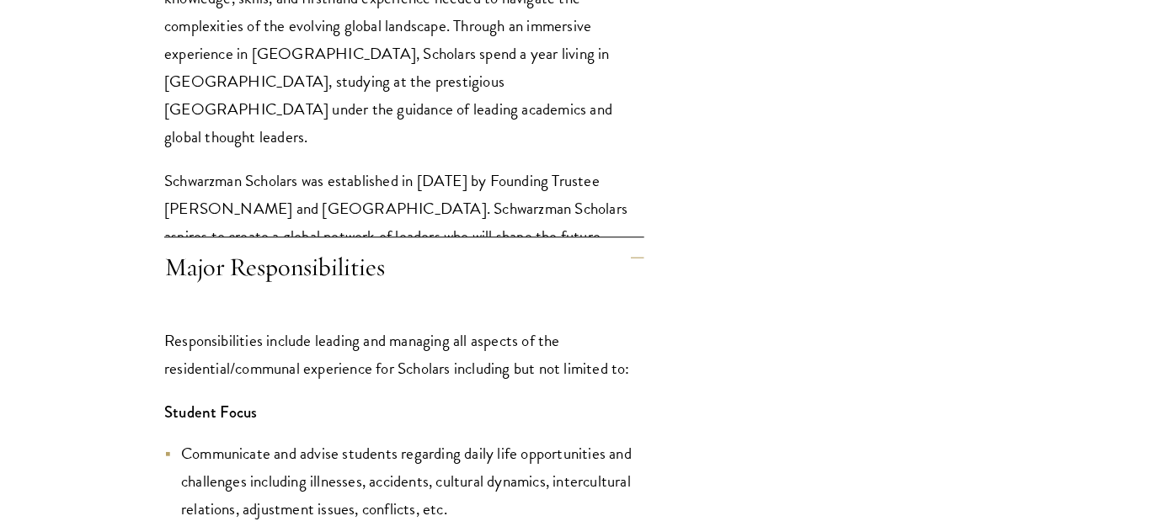
drag, startPoint x: 648, startPoint y: 382, endPoint x: 421, endPoint y: 397, distance: 227.0
drag, startPoint x: 400, startPoint y: 397, endPoint x: 164, endPoint y: 403, distance: 235.9
click at [164, 403] on p "Student Focus" at bounding box center [404, 412] width 480 height 28
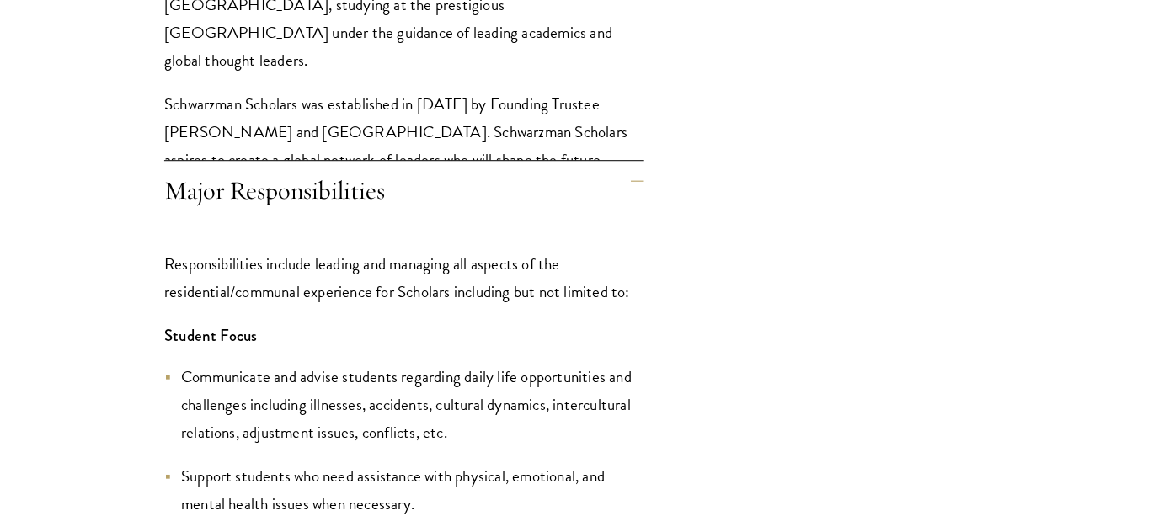
click at [175, 401] on li "Communicate and advise students regarding daily life opportunities and challeng…" at bounding box center [404, 404] width 480 height 83
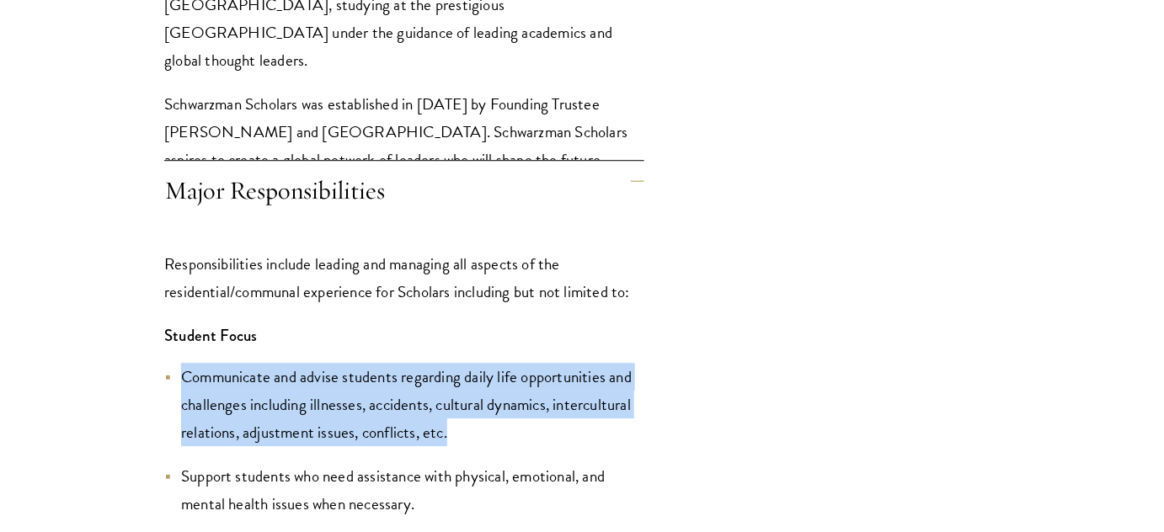
drag, startPoint x: 177, startPoint y: 377, endPoint x: 467, endPoint y: 445, distance: 297.4
click at [480, 431] on li "Communicate and advise students regarding daily life opportunities and challeng…" at bounding box center [404, 404] width 480 height 83
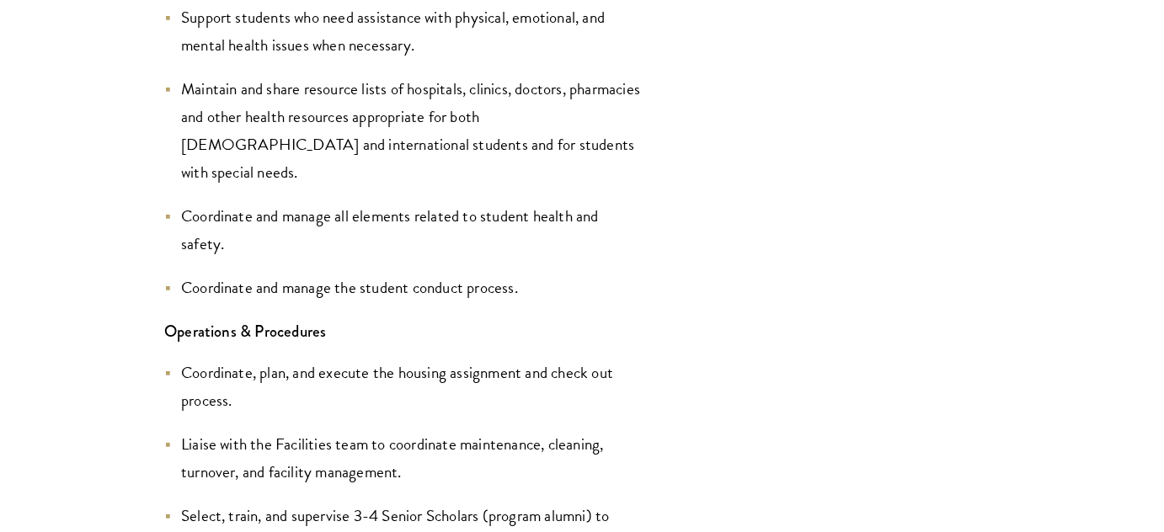
scroll to position [2067, 0]
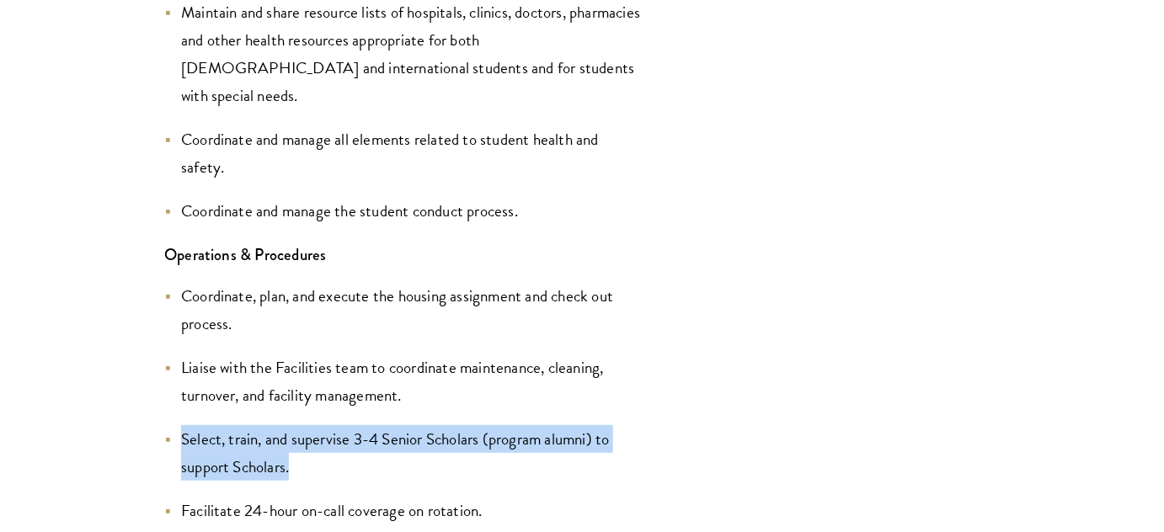
drag, startPoint x: 382, startPoint y: 428, endPoint x: 163, endPoint y: 403, distance: 220.3
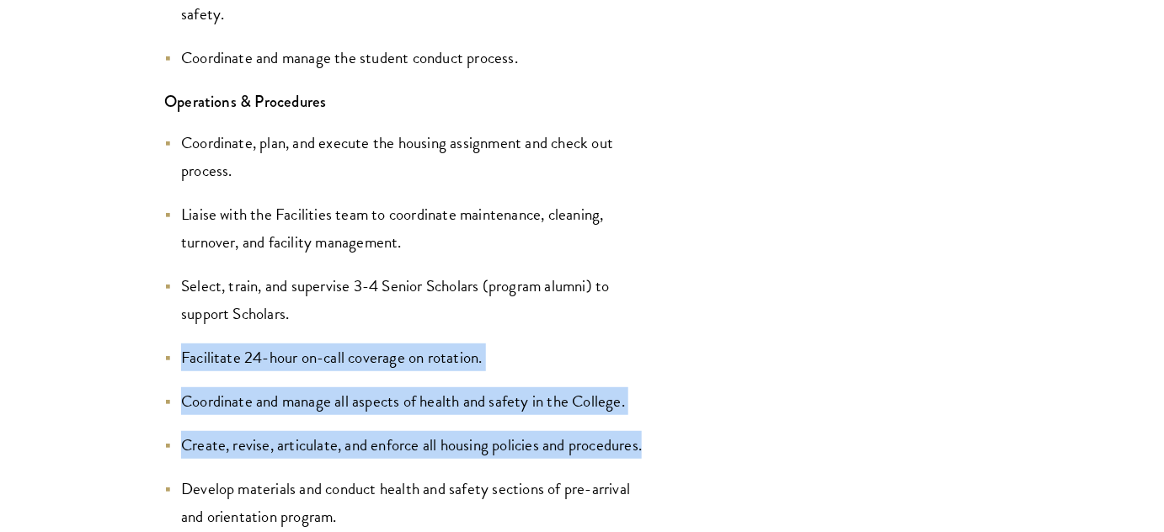
drag, startPoint x: 247, startPoint y: 328, endPoint x: 566, endPoint y: 435, distance: 336.6
click at [566, 435] on ul "Coordinate, plan, and execute the housing assignment and check out process. Lia…" at bounding box center [404, 415] width 480 height 573
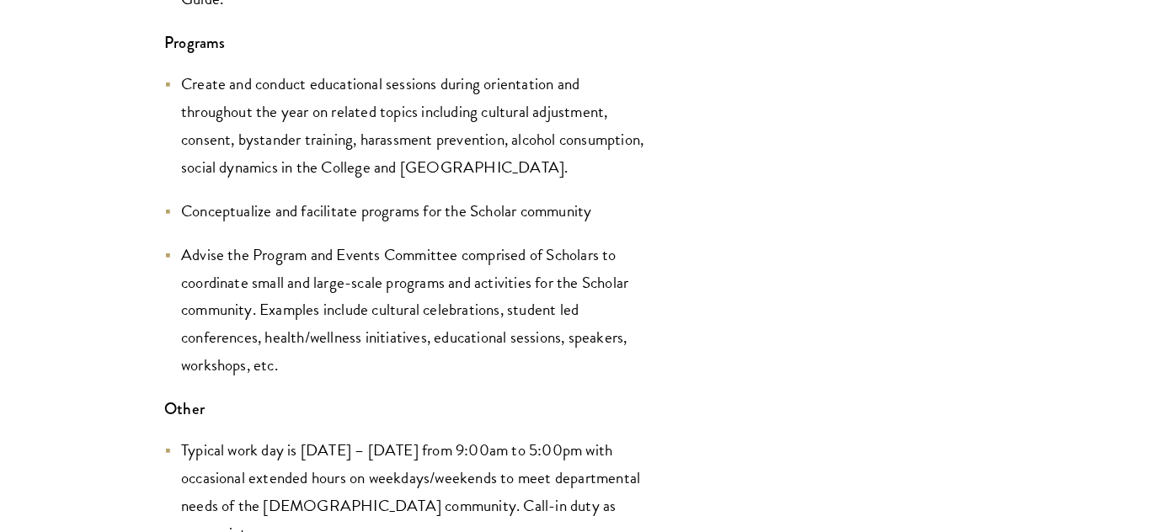
scroll to position [2985, 0]
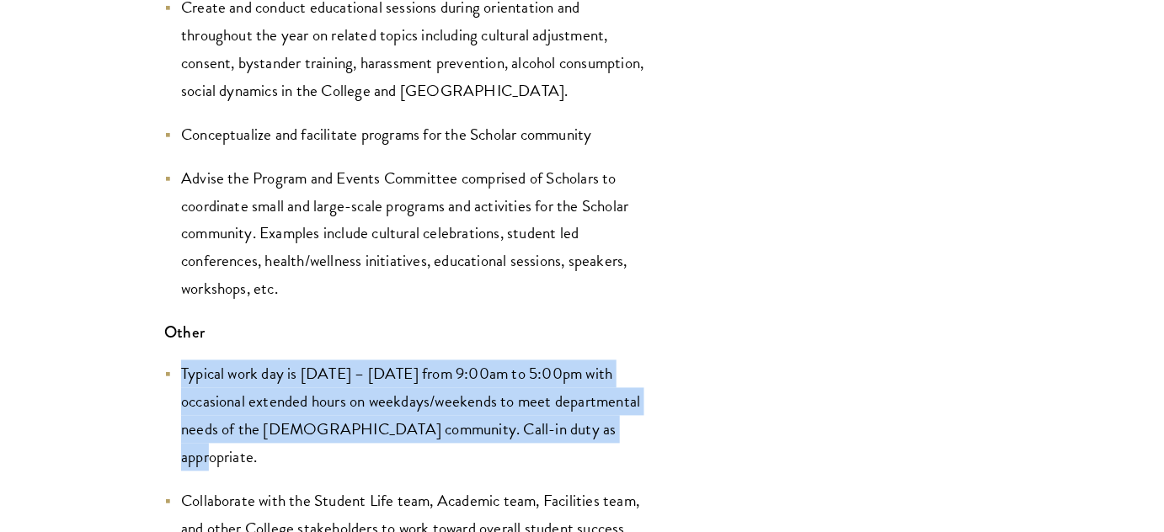
drag, startPoint x: 179, startPoint y: 368, endPoint x: 629, endPoint y: 422, distance: 452.9
click at [629, 422] on li "Typical work day is Monday – Friday from 9:00am to 5:00pm with occasional exten…" at bounding box center [404, 415] width 480 height 111
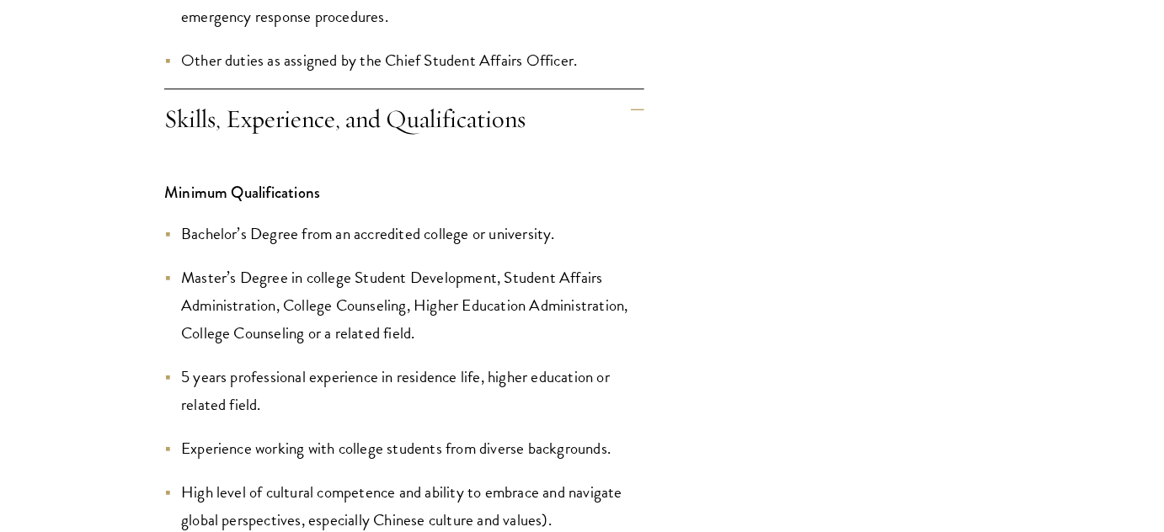
scroll to position [3751, 0]
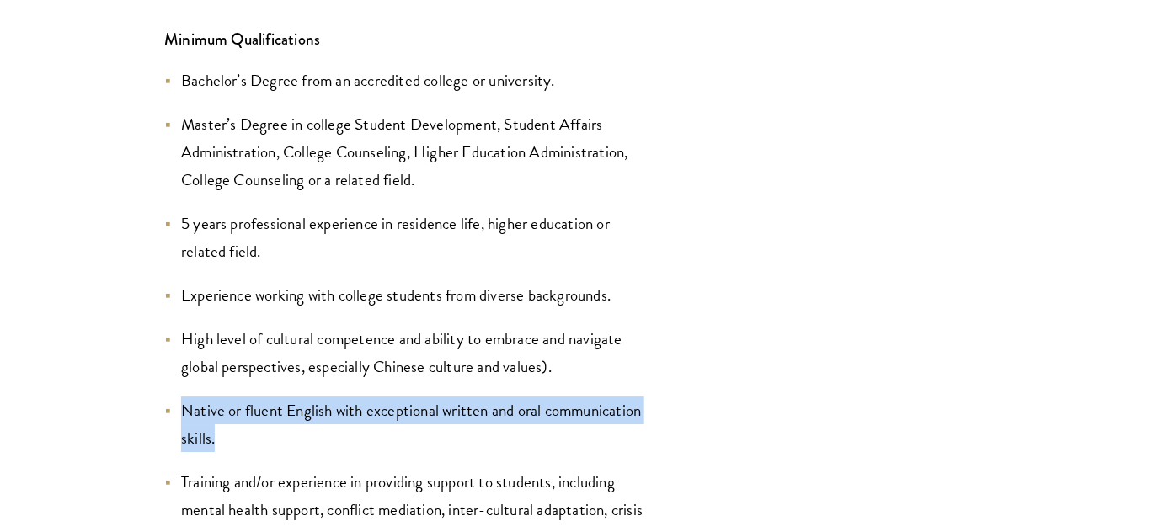
drag, startPoint x: 537, startPoint y: 425, endPoint x: 558, endPoint y: 360, distance: 67.9
click at [558, 360] on ul "Bachelor’s Degree from an accredited college or university. Master’s Degree in …" at bounding box center [404, 431] width 480 height 728
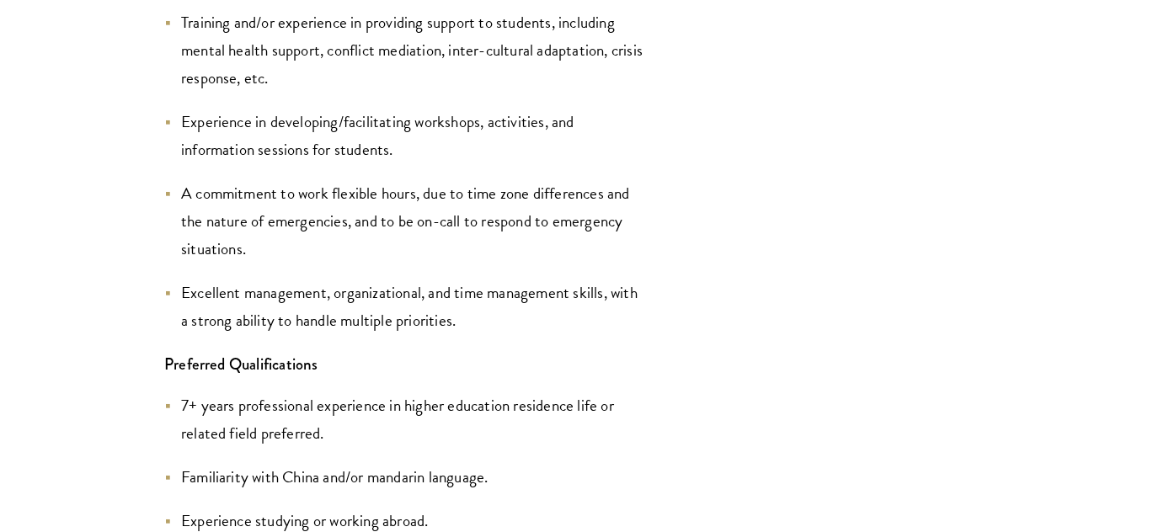
scroll to position [4287, 0]
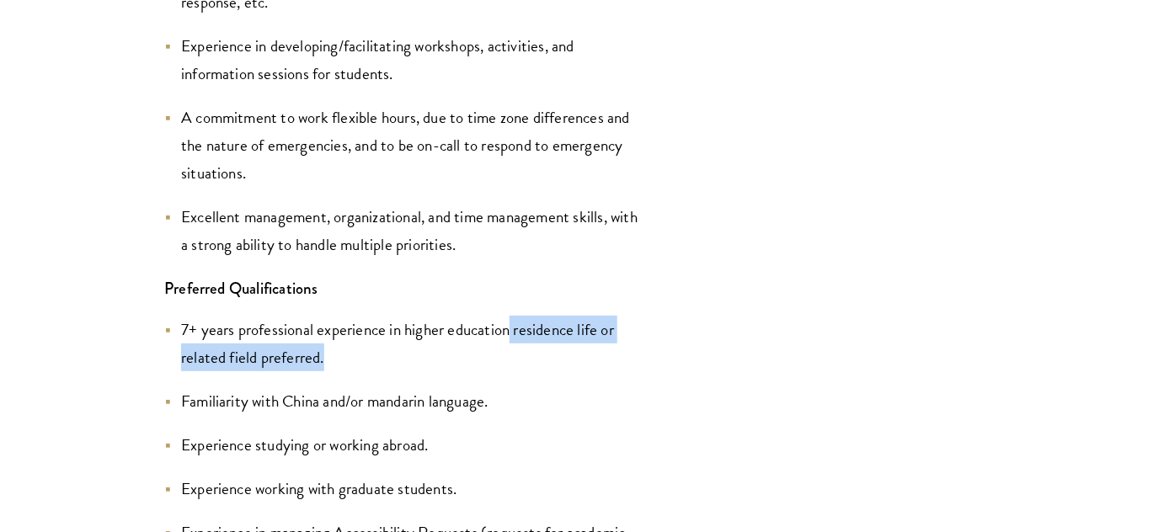
drag, startPoint x: 496, startPoint y: 346, endPoint x: 512, endPoint y: 306, distance: 43.5
click at [512, 306] on div "Minimum Qualifications Bachelor’s Degree from an accredited college or universi…" at bounding box center [404, 184] width 480 height 1440
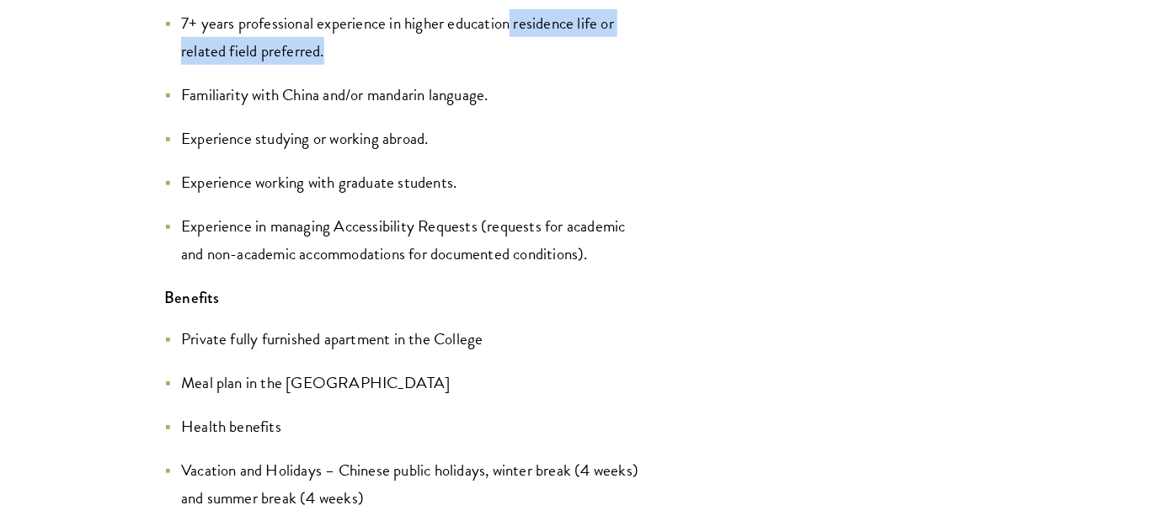
scroll to position [4670, 0]
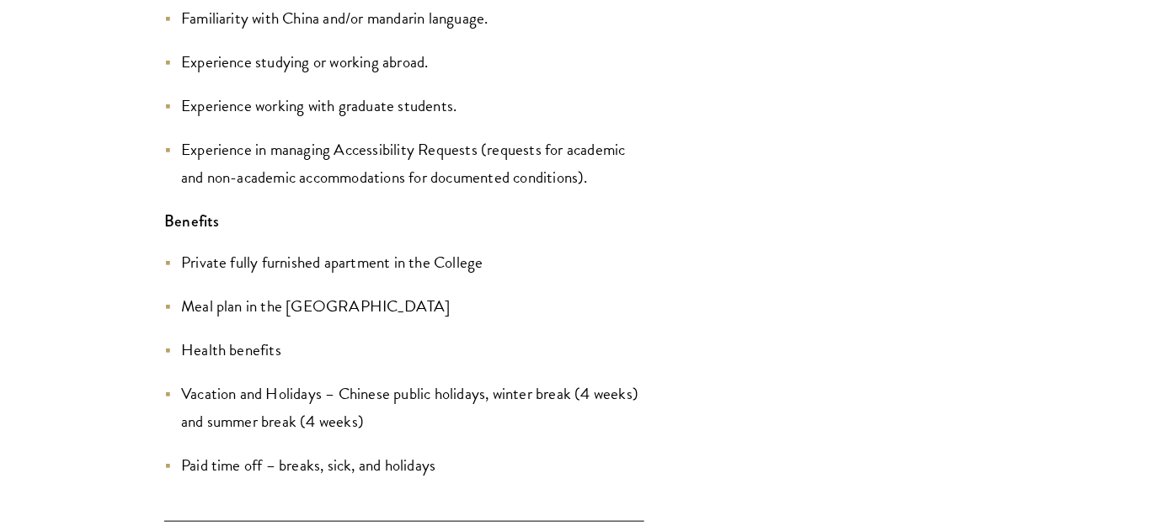
drag, startPoint x: 536, startPoint y: 464, endPoint x: 566, endPoint y: 215, distance: 251.0
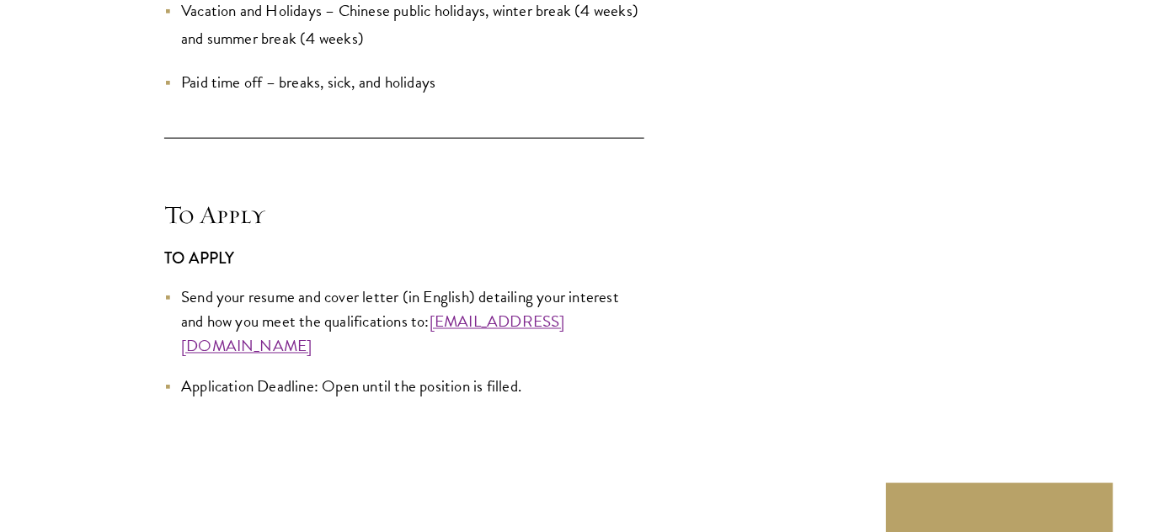
scroll to position [5129, 0]
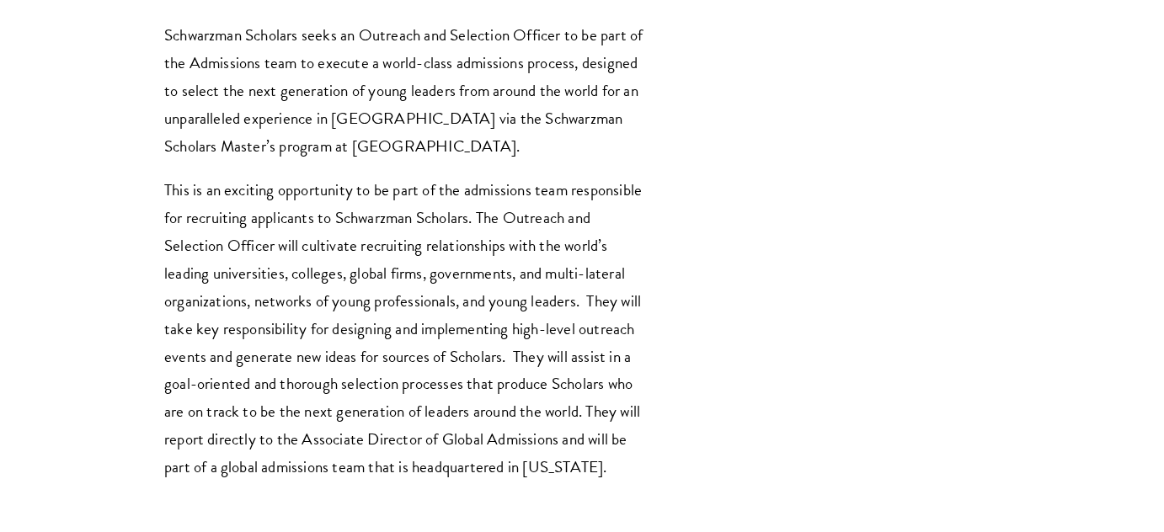
scroll to position [918, 0]
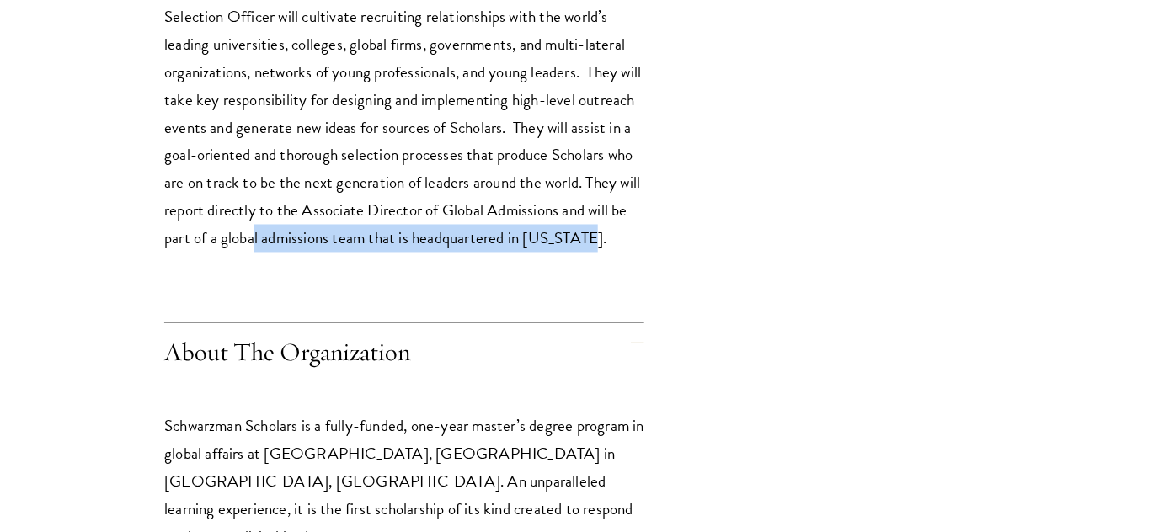
drag, startPoint x: 574, startPoint y: 256, endPoint x: 406, endPoint y: 239, distance: 169.3
click at [402, 238] on p "This is an exciting opportunity to be part of the admissions team responsible f…" at bounding box center [404, 100] width 480 height 306
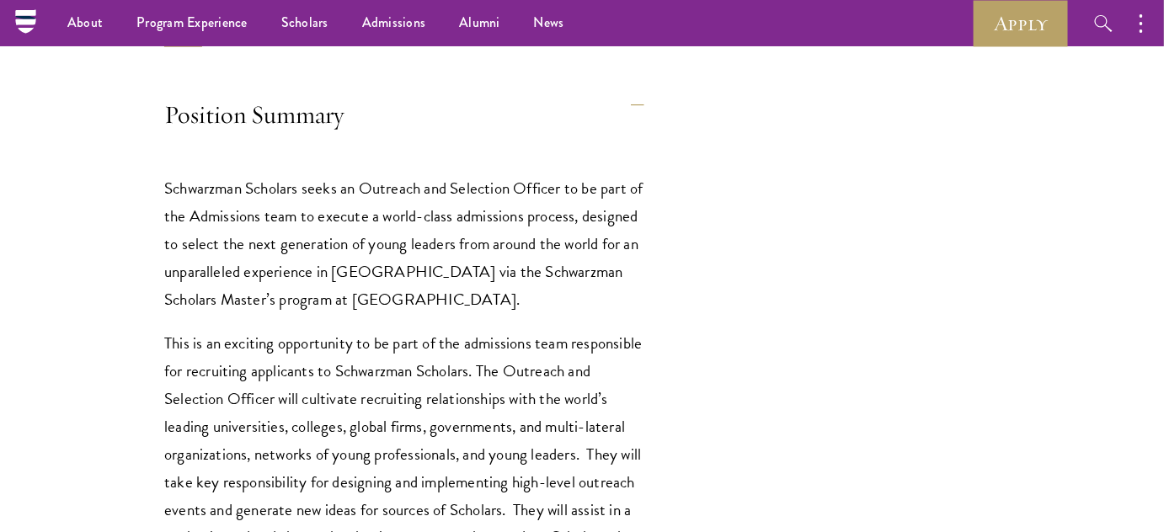
scroll to position [382, 0]
